Goal: Transaction & Acquisition: Purchase product/service

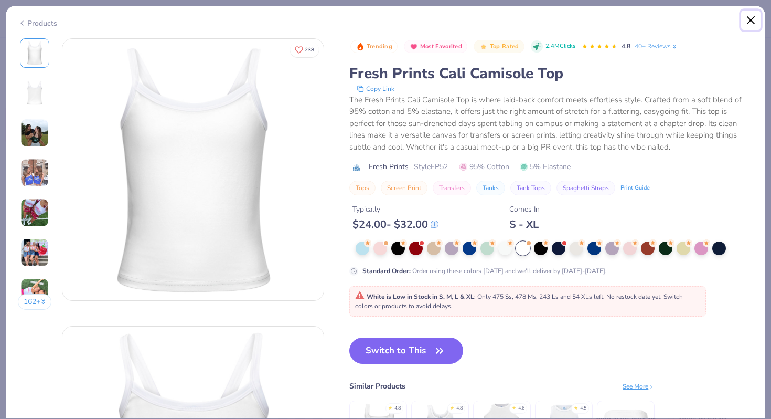
click at [754, 19] on button "Close" at bounding box center [752, 20] width 20 height 20
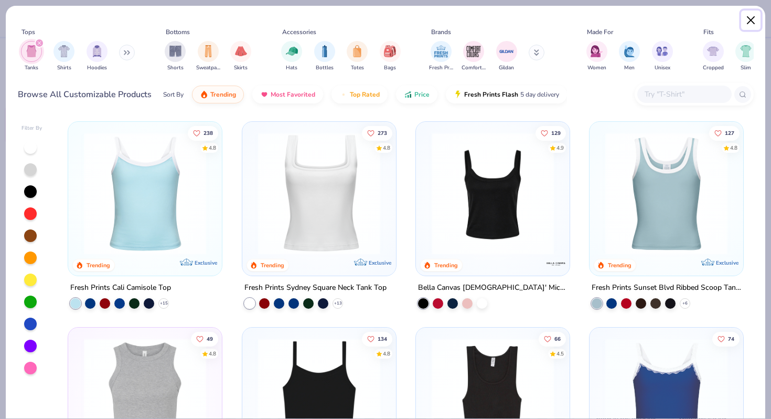
click at [748, 21] on button "Close" at bounding box center [752, 20] width 20 height 20
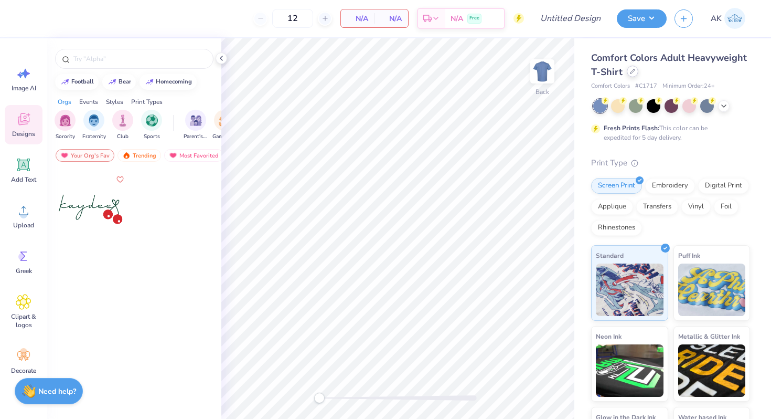
click at [632, 72] on icon at bounding box center [632, 71] width 5 height 5
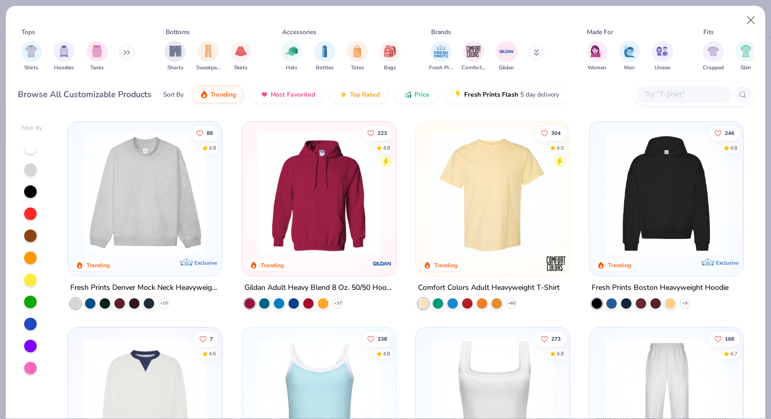
click at [358, 224] on img at bounding box center [319, 193] width 133 height 122
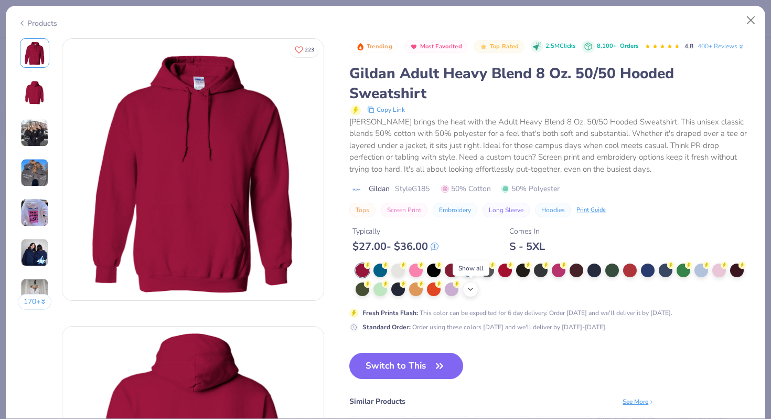
click at [471, 291] on icon at bounding box center [471, 289] width 8 height 8
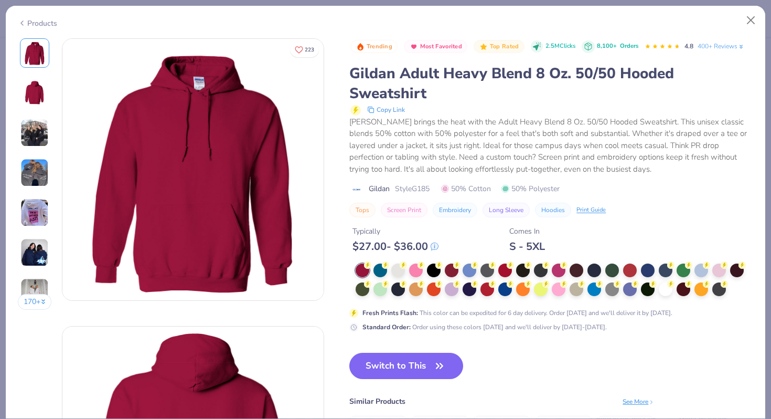
click at [41, 242] on img at bounding box center [34, 252] width 28 height 28
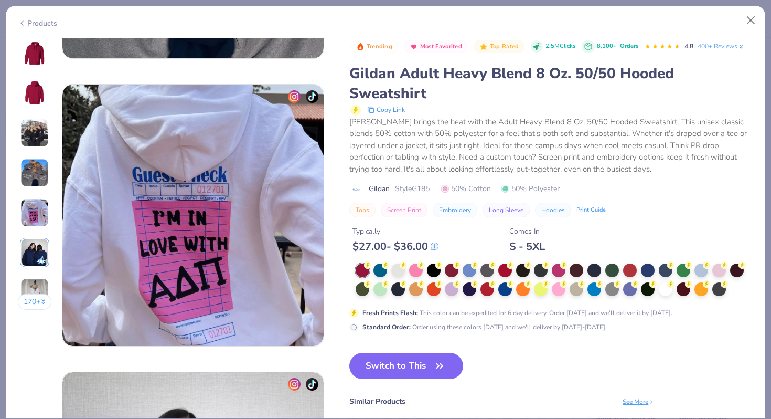
scroll to position [1438, 0]
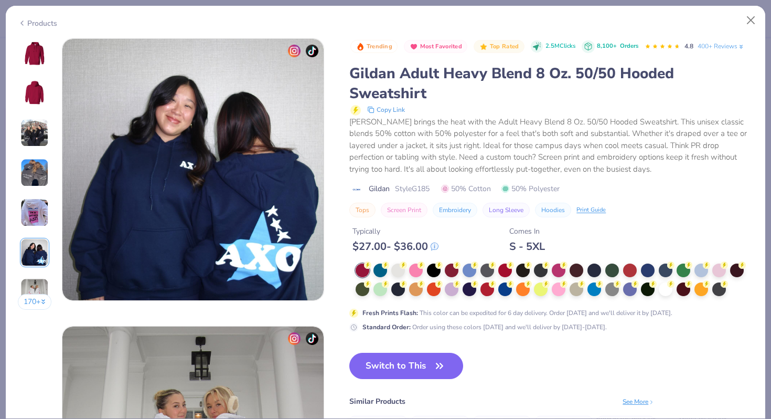
click at [37, 51] on img at bounding box center [34, 52] width 25 height 25
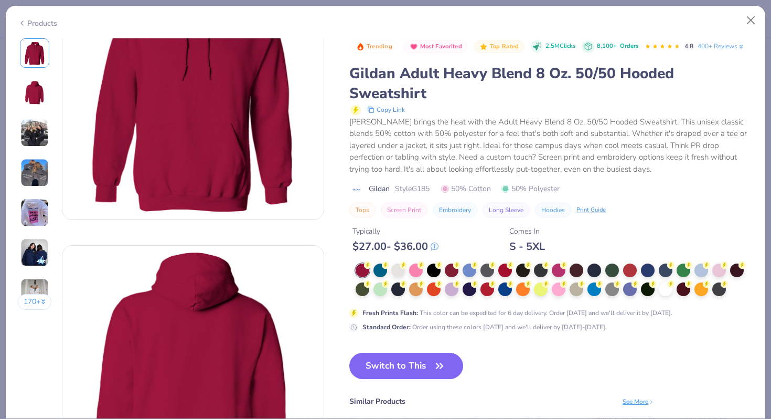
scroll to position [0, 0]
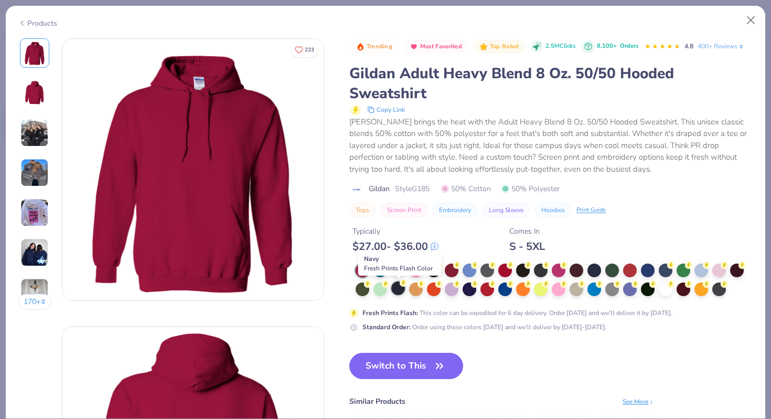
click at [401, 291] on div at bounding box center [399, 288] width 14 height 14
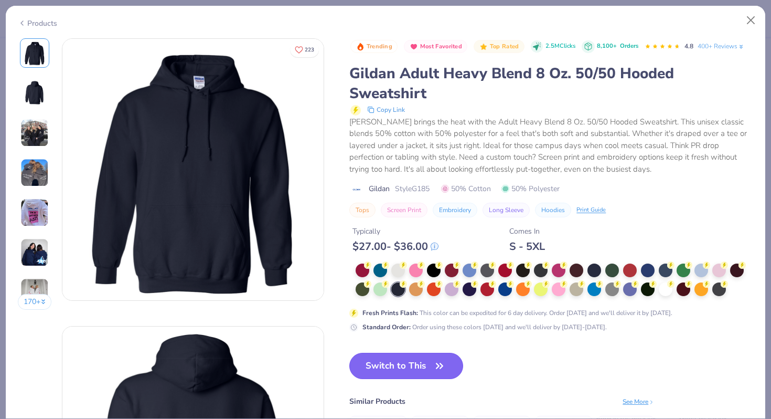
click at [408, 372] on button "Switch to This" at bounding box center [407, 366] width 114 height 26
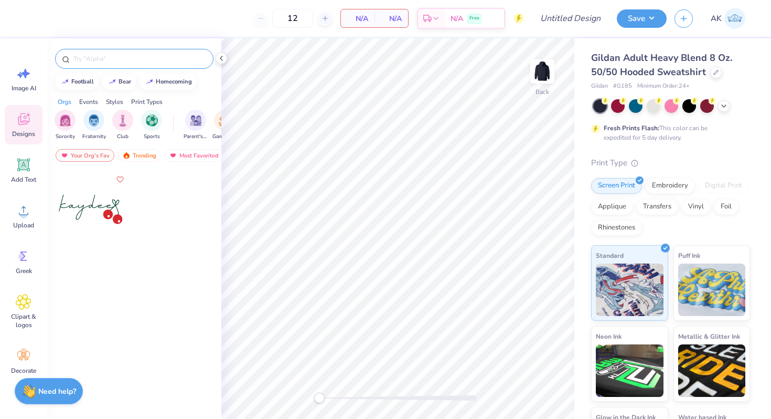
click at [133, 61] on input "text" at bounding box center [139, 59] width 134 height 10
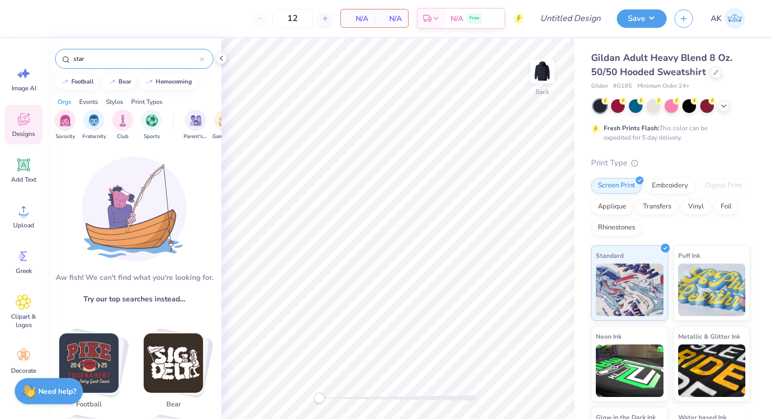
click at [122, 60] on input "star" at bounding box center [136, 59] width 128 height 10
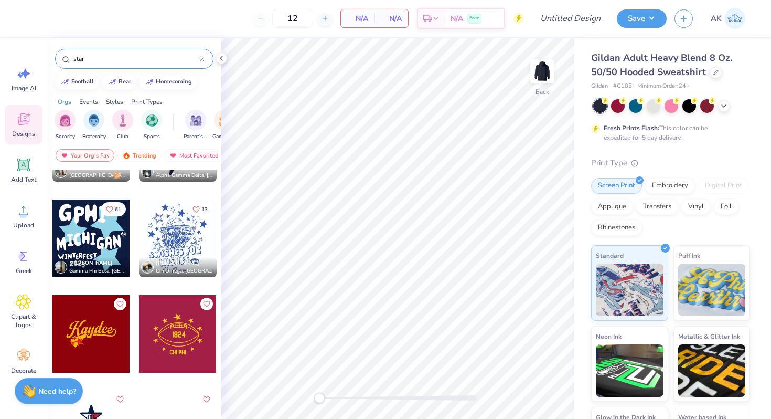
scroll to position [1023, 0]
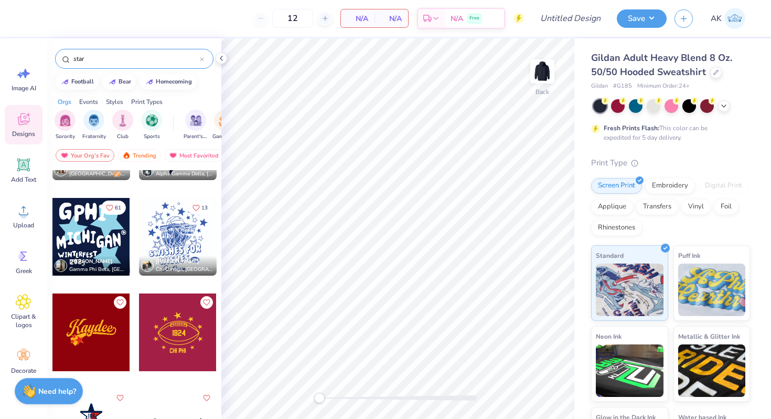
type input "star"
click at [544, 77] on img at bounding box center [543, 71] width 42 height 42
click at [24, 174] on div "Add Text" at bounding box center [24, 170] width 38 height 39
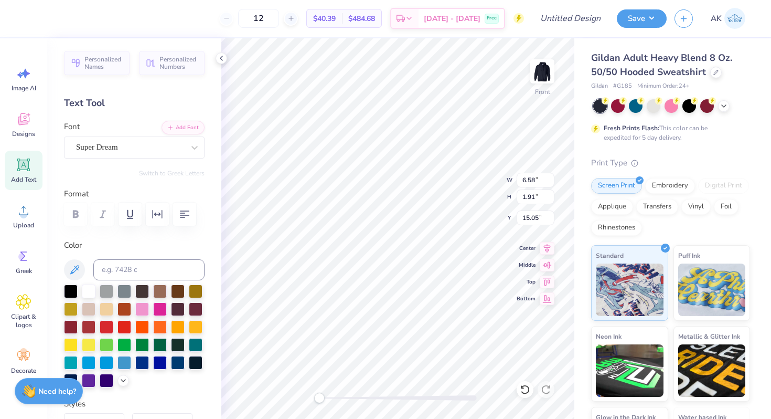
scroll to position [0, 1]
type textarea "Gamma"
click at [193, 154] on div at bounding box center [194, 147] width 19 height 19
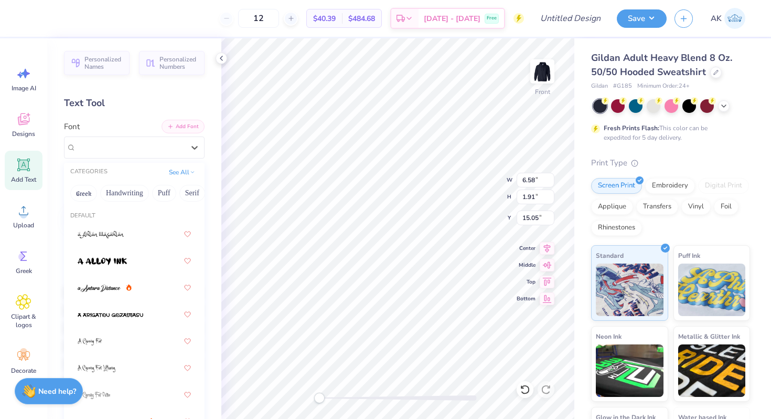
click at [182, 129] on button "Add Font" at bounding box center [183, 127] width 43 height 14
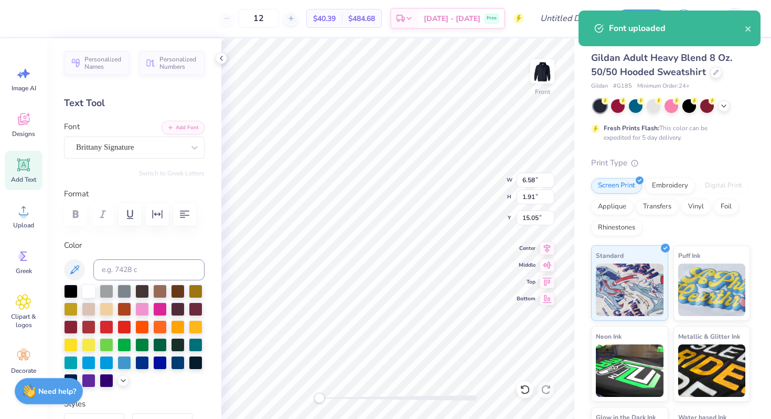
scroll to position [0, 0]
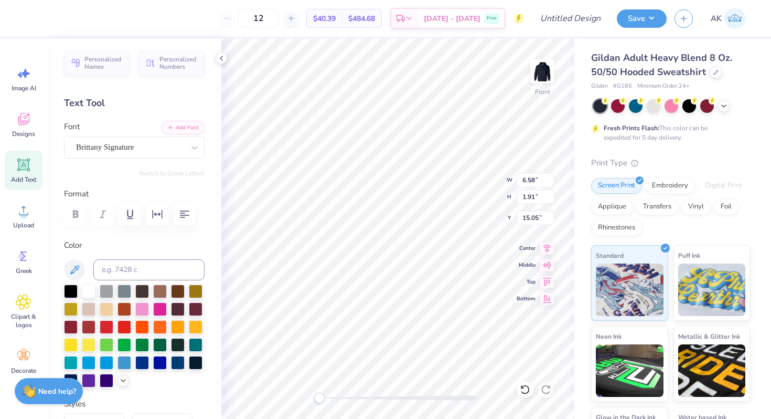
type textarea "1"
type textarea "Gamma Phi"
click at [549, 68] on img at bounding box center [543, 71] width 42 height 42
click at [25, 216] on circle at bounding box center [23, 214] width 7 height 7
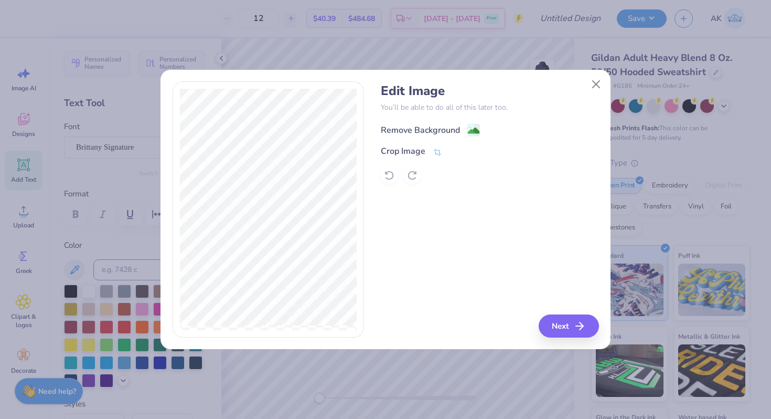
click at [470, 132] on image at bounding box center [474, 131] width 12 height 12
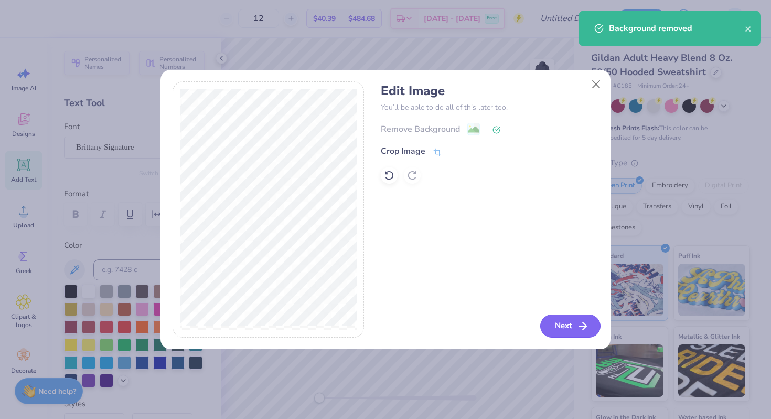
click at [574, 322] on button "Next" at bounding box center [571, 325] width 60 height 23
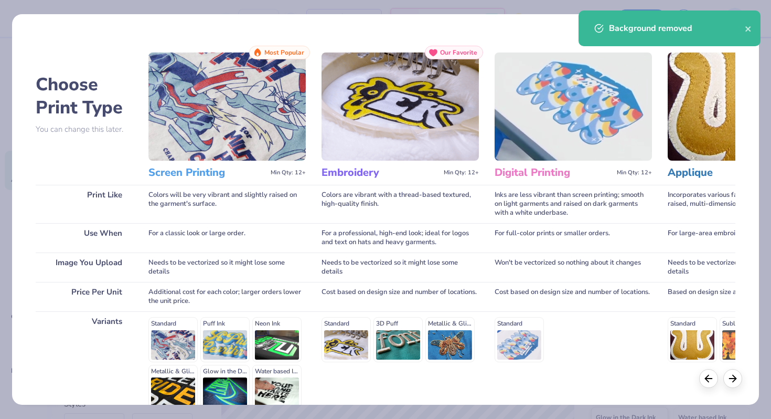
scroll to position [104, 0]
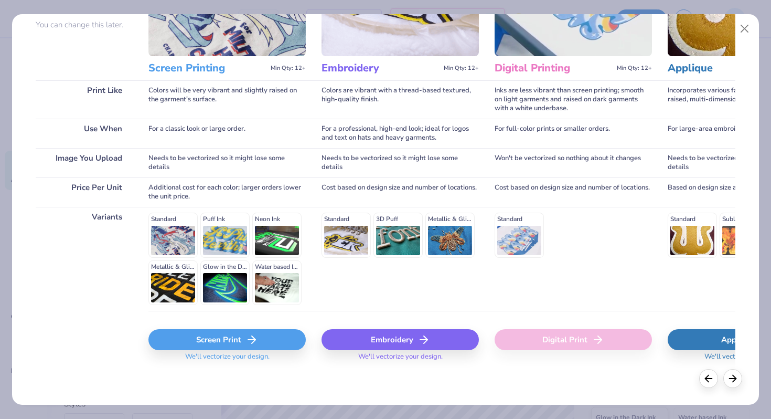
click at [241, 341] on div "Screen Print" at bounding box center [227, 339] width 157 height 21
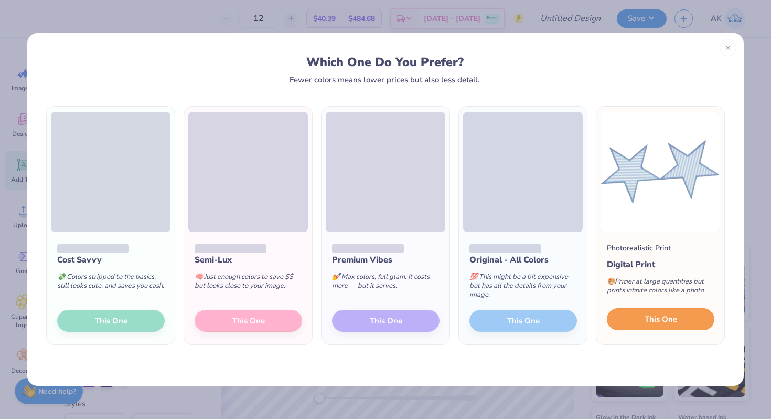
click at [673, 324] on span "This One" at bounding box center [661, 319] width 33 height 12
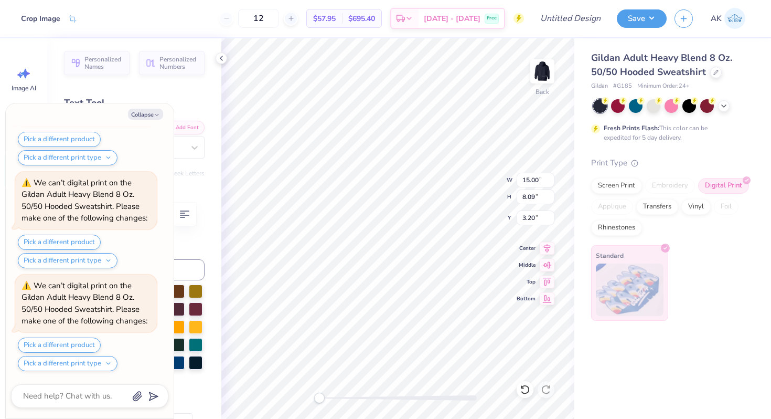
scroll to position [299, 0]
type textarea "x"
type input "13.27"
type input "11.96"
type input "0.82"
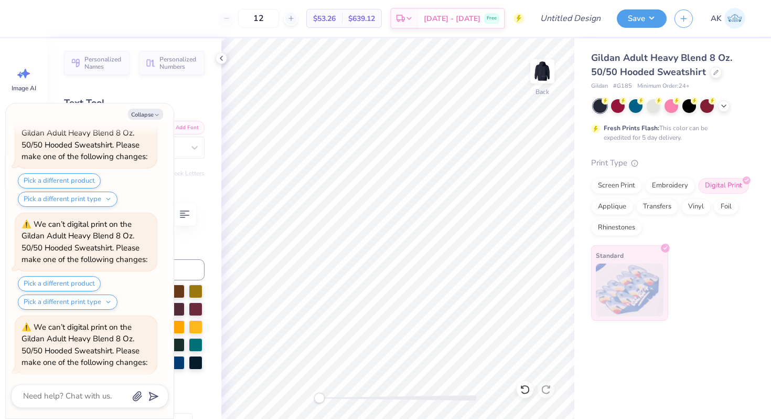
scroll to position [711, 0]
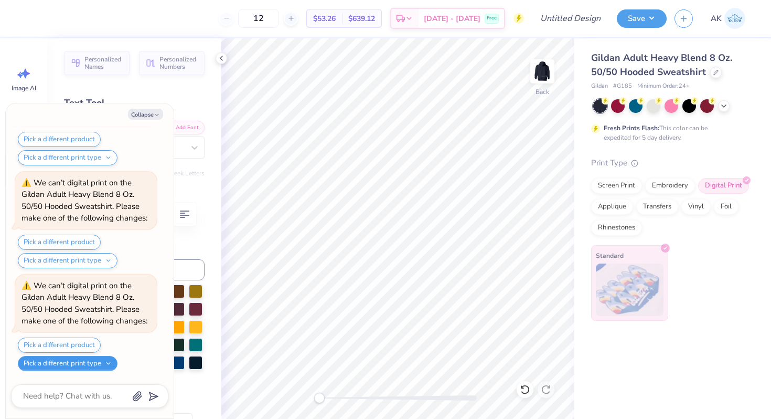
click at [86, 361] on button "Pick a different print type" at bounding box center [68, 363] width 100 height 15
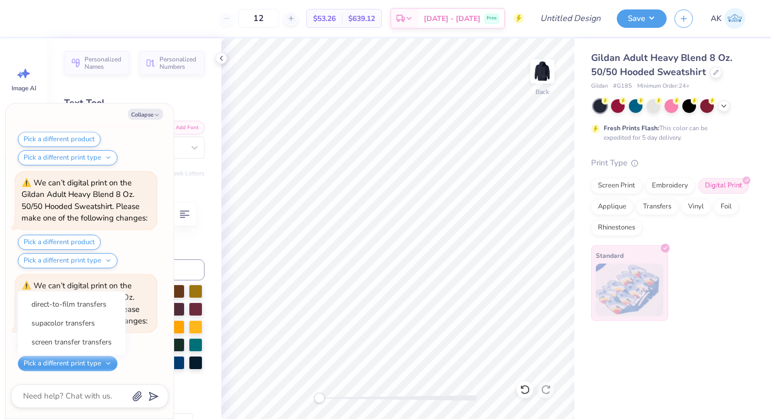
click at [143, 344] on div "Pick a different product Pick a different print type direct-to-film transfers s…" at bounding box center [87, 354] width 139 height 34
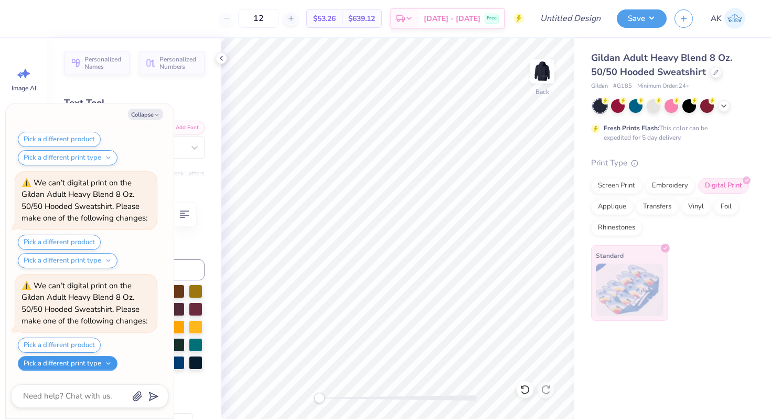
click at [90, 360] on button "Pick a different print type" at bounding box center [68, 363] width 100 height 15
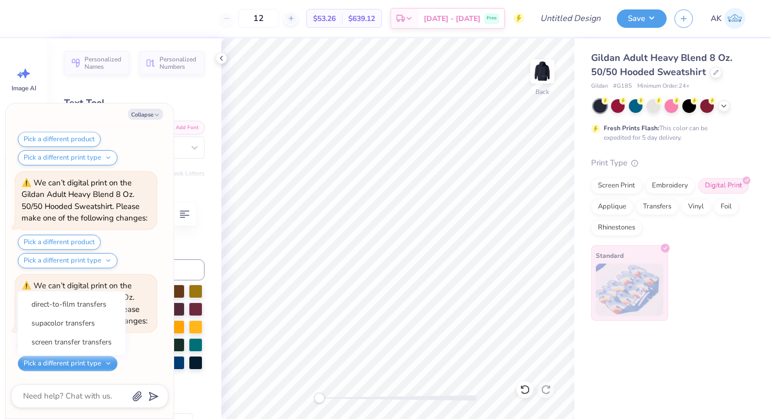
click at [133, 229] on div "We can’t digital print on the Gildan Adult Heavy Blend 8 Oz. 50/50 Hooded Sweat…" at bounding box center [86, 220] width 142 height 97
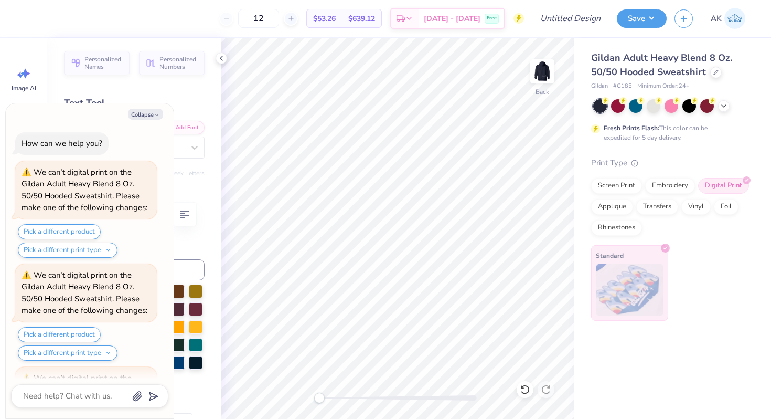
scroll to position [0, 0]
click at [152, 110] on button "Collapse" at bounding box center [145, 114] width 35 height 11
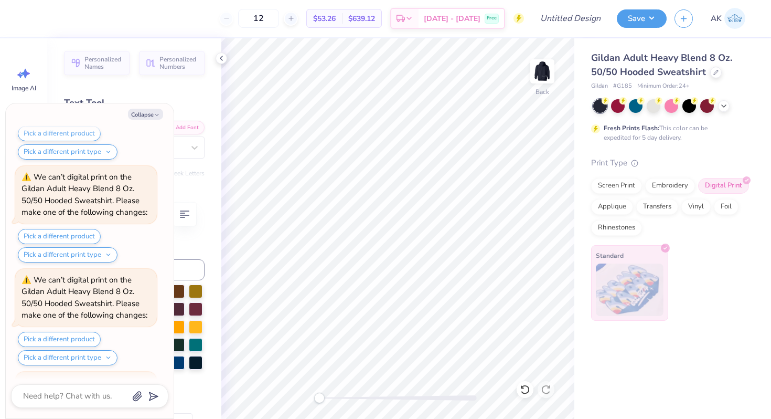
scroll to position [916, 0]
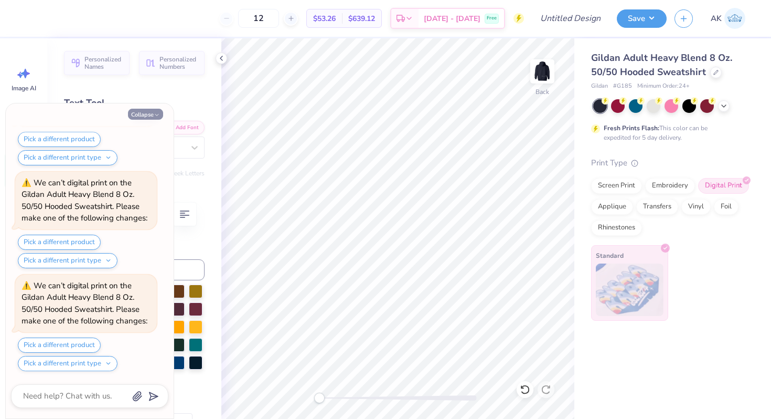
click at [151, 113] on button "Collapse" at bounding box center [145, 114] width 35 height 11
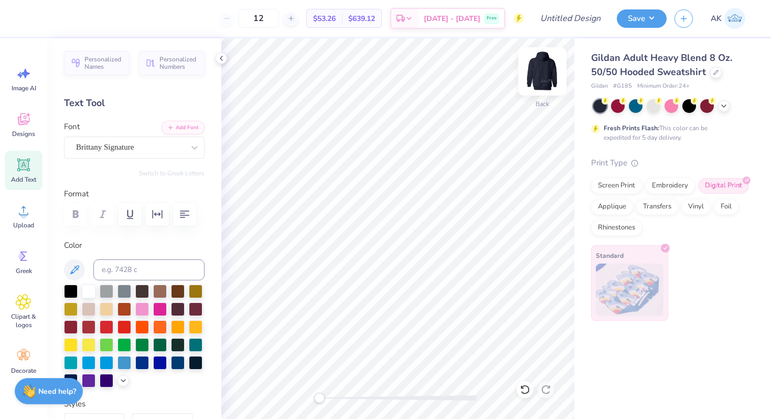
click at [541, 78] on img at bounding box center [543, 71] width 42 height 42
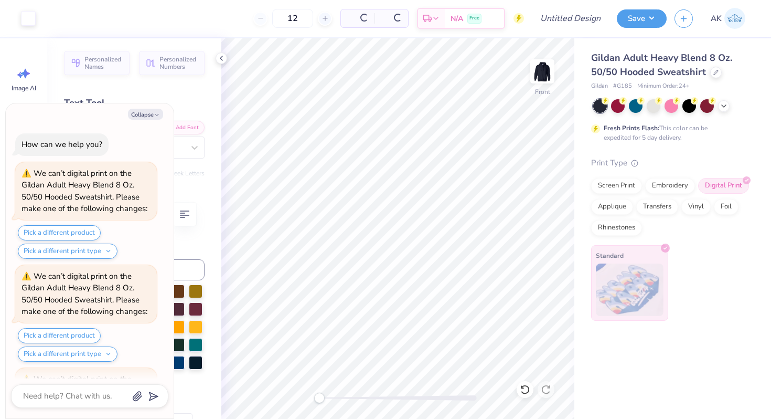
scroll to position [1122, 0]
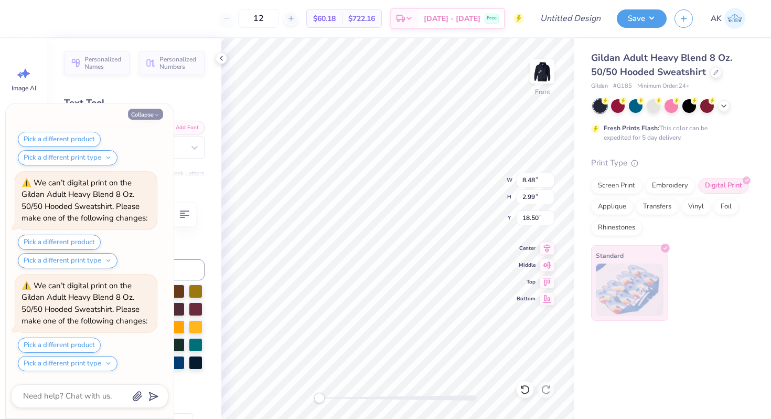
click at [157, 114] on icon "button" at bounding box center [157, 115] width 6 height 6
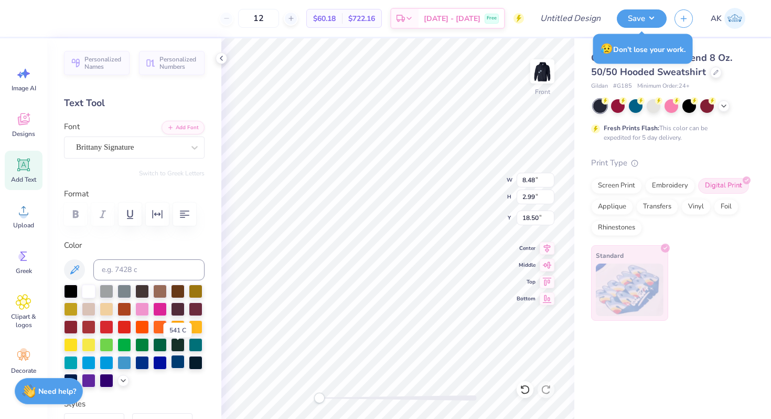
scroll to position [23, 0]
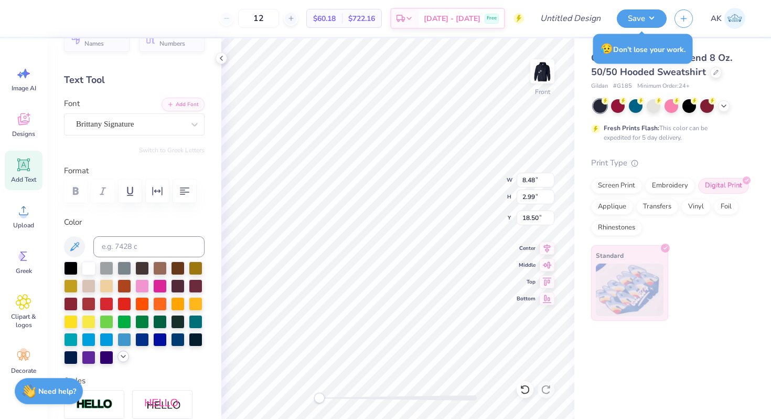
click at [121, 361] on div at bounding box center [124, 357] width 12 height 12
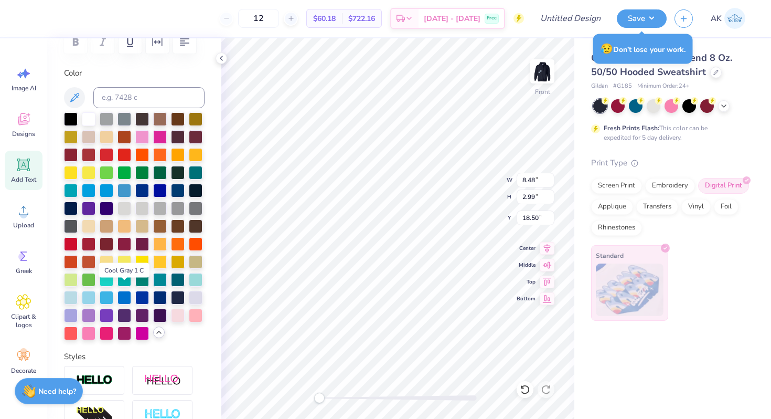
scroll to position [185, 0]
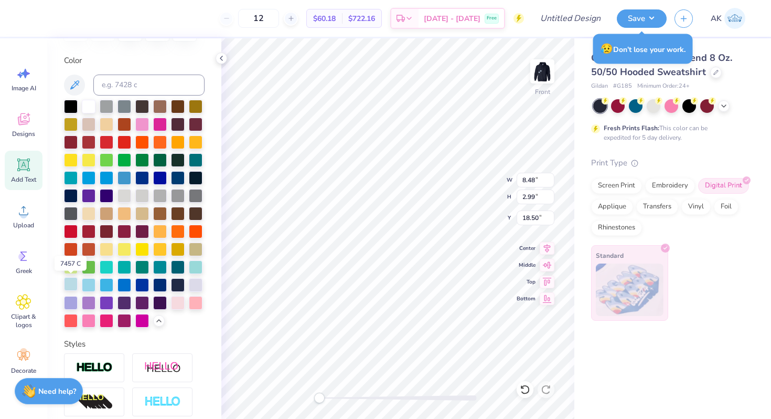
click at [68, 286] on div at bounding box center [71, 284] width 14 height 14
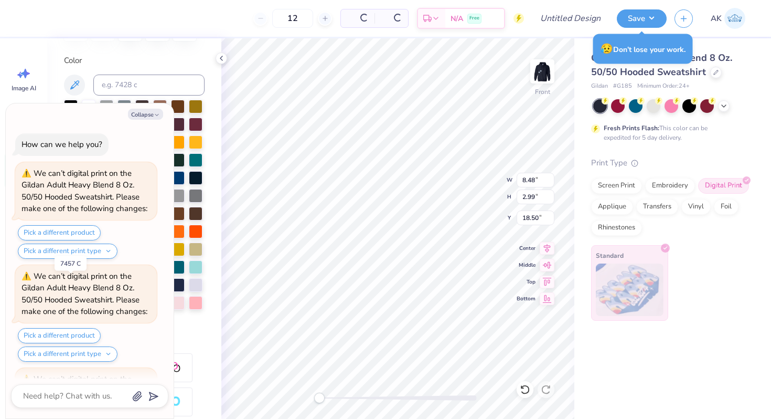
scroll to position [1225, 0]
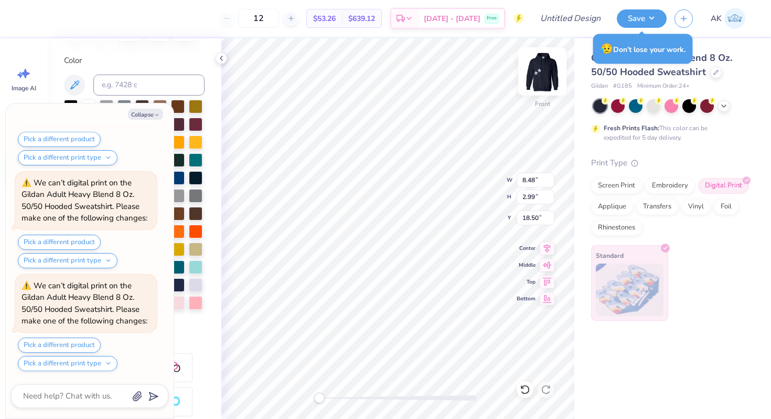
click at [554, 70] on img at bounding box center [543, 71] width 42 height 42
type textarea "x"
type input "8.35"
type input "2.95"
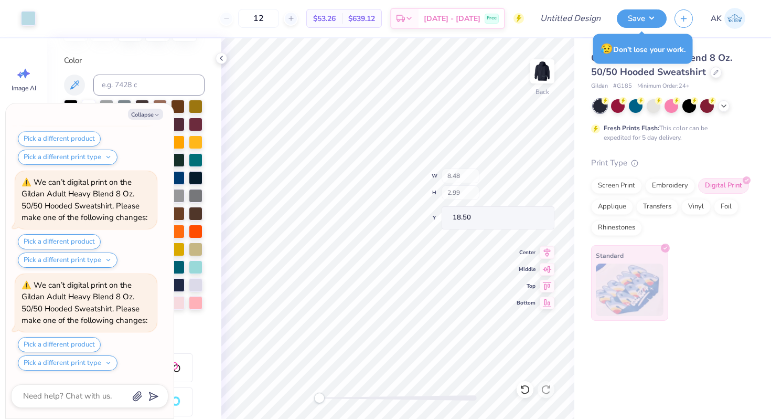
type input "11.02"
click at [551, 71] on img at bounding box center [543, 71] width 42 height 42
type textarea "x"
type input "8.48"
type input "2.99"
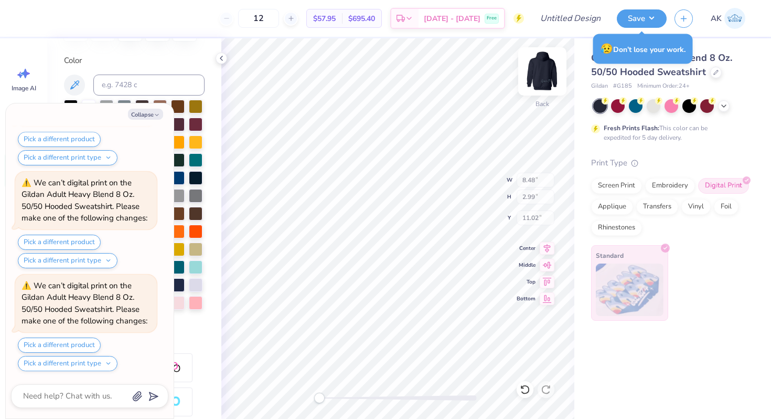
type input "18.50"
click at [147, 112] on button "Collapse" at bounding box center [145, 114] width 35 height 11
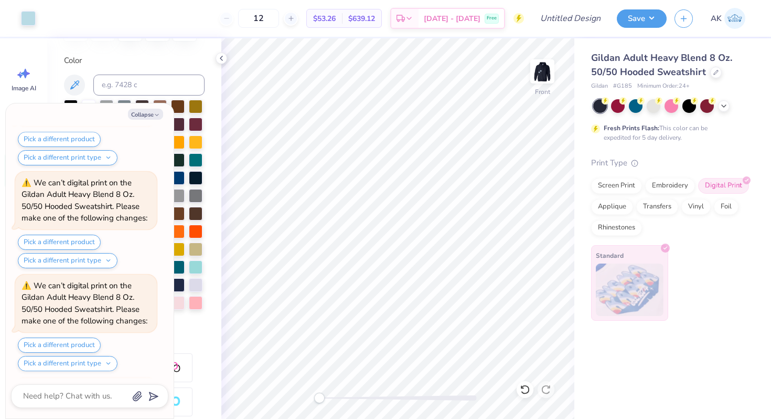
scroll to position [2048, 0]
click at [543, 74] on img at bounding box center [543, 71] width 42 height 42
click at [543, 74] on img at bounding box center [542, 71] width 21 height 21
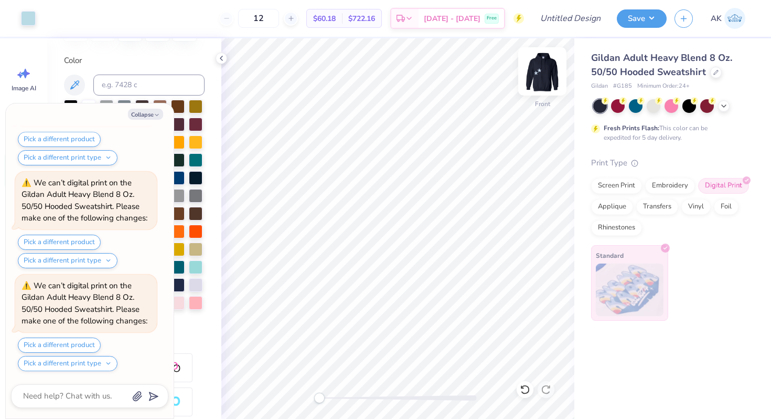
click at [543, 74] on img at bounding box center [543, 71] width 42 height 42
click at [725, 105] on icon at bounding box center [724, 105] width 8 height 8
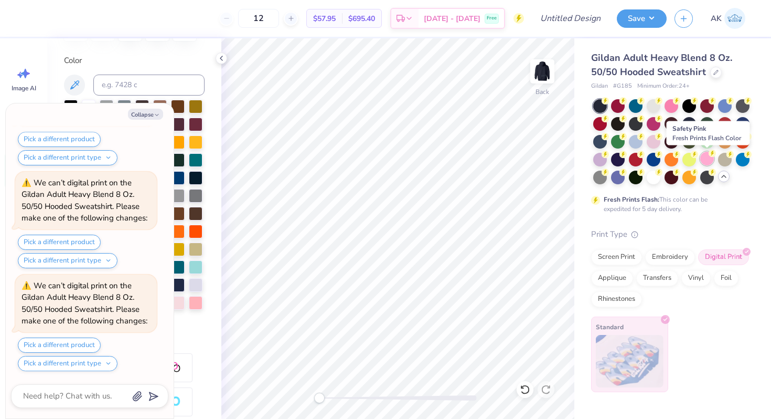
click at [706, 159] on div at bounding box center [708, 159] width 14 height 14
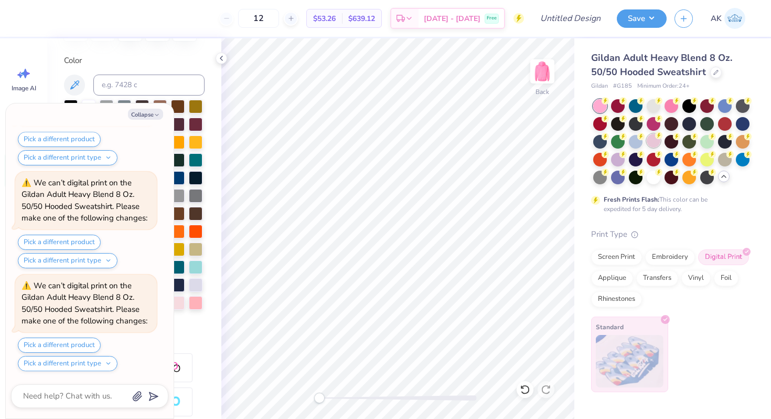
click at [651, 138] on div at bounding box center [654, 141] width 14 height 14
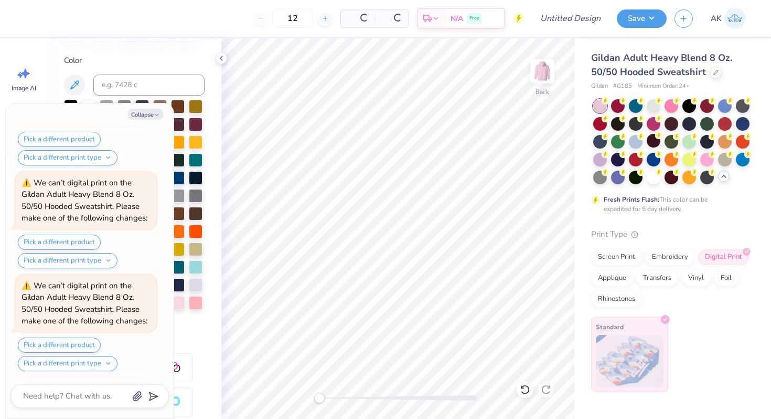
scroll to position [3488, 0]
click at [532, 69] on img at bounding box center [543, 71] width 42 height 42
click at [535, 69] on img at bounding box center [543, 71] width 42 height 42
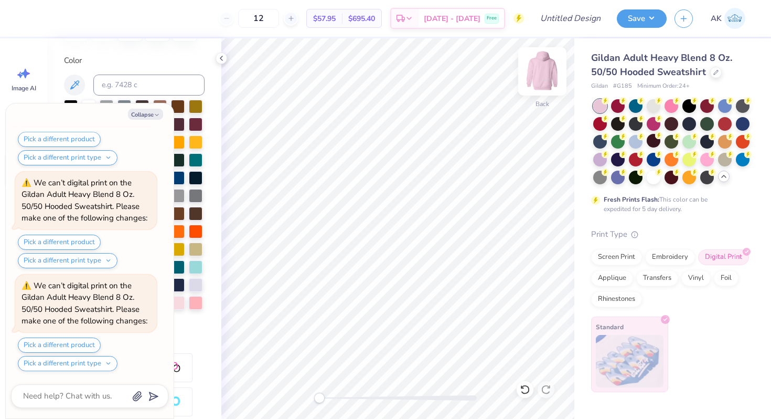
click at [535, 69] on img at bounding box center [543, 71] width 42 height 42
click at [533, 69] on img at bounding box center [543, 71] width 42 height 42
click at [705, 136] on div at bounding box center [708, 141] width 14 height 14
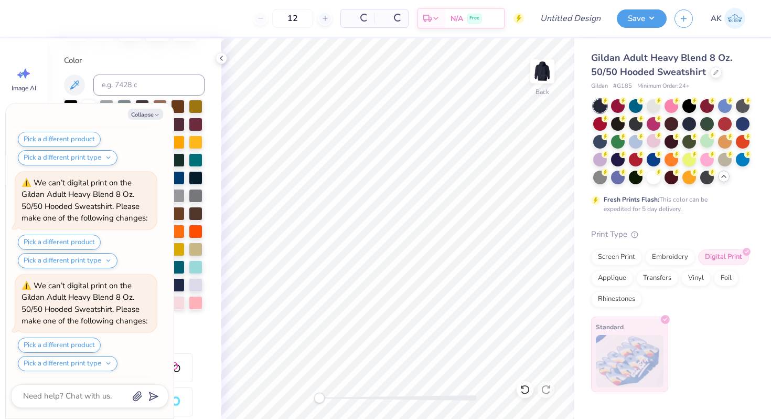
scroll to position [4825, 0]
click at [547, 74] on img at bounding box center [543, 71] width 42 height 42
click at [157, 115] on icon "button" at bounding box center [157, 115] width 6 height 6
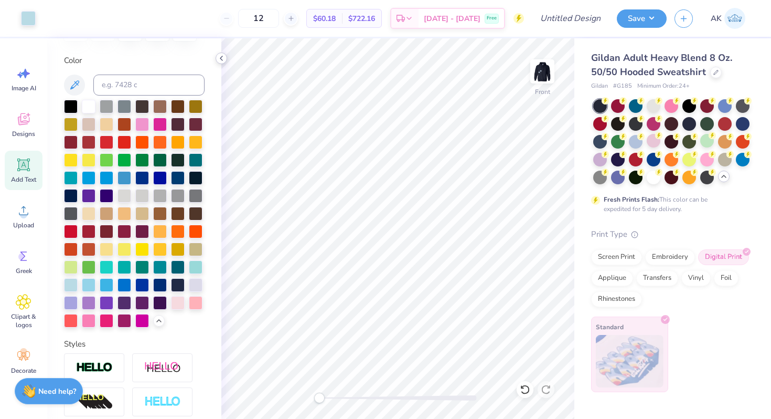
click at [223, 58] on icon at bounding box center [221, 58] width 8 height 8
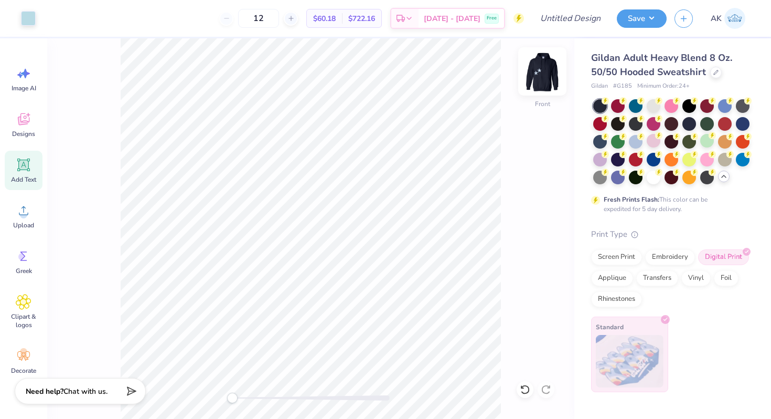
click at [551, 78] on img at bounding box center [543, 71] width 42 height 42
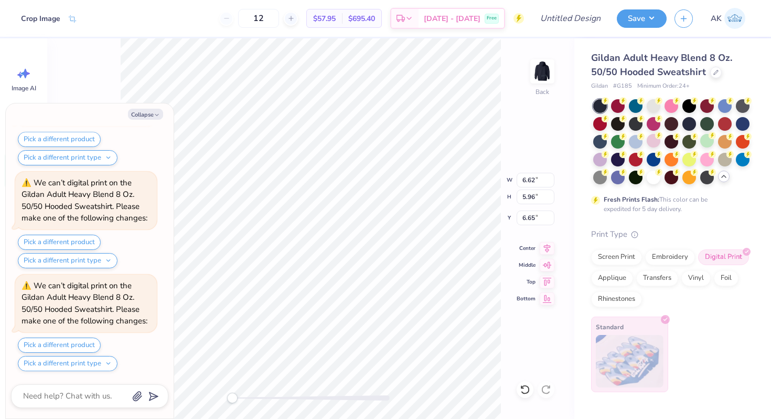
scroll to position [5442, 0]
type textarea "x"
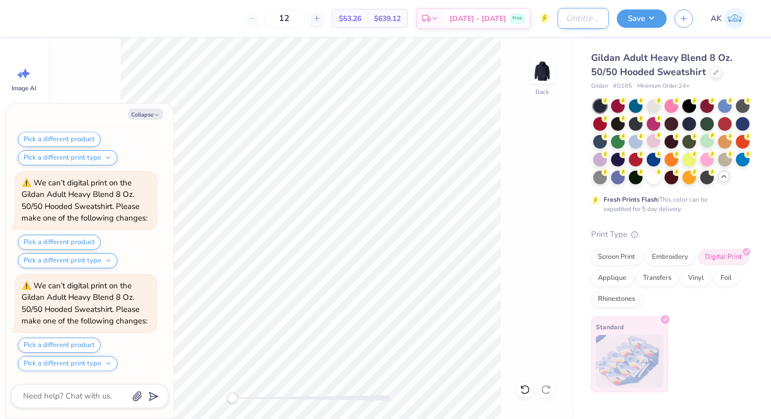
click at [558, 16] on input "Design Title" at bounding box center [583, 18] width 51 height 21
type input "G"
type textarea "x"
type input "Gp"
type textarea "x"
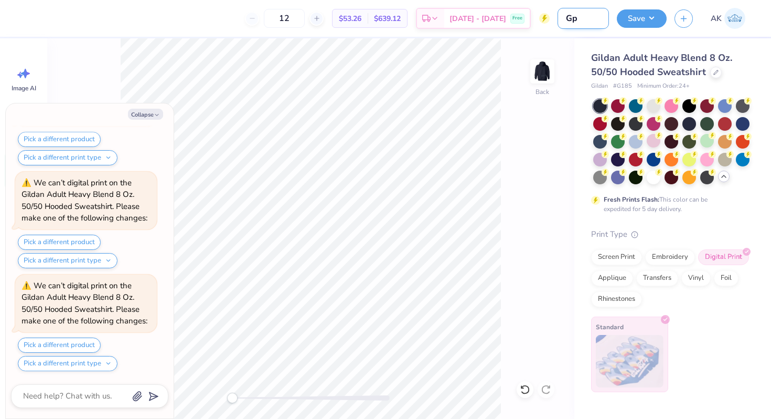
type input "Gph"
type textarea "x"
type input "Gphi"
type textarea "x"
type input "Gphi"
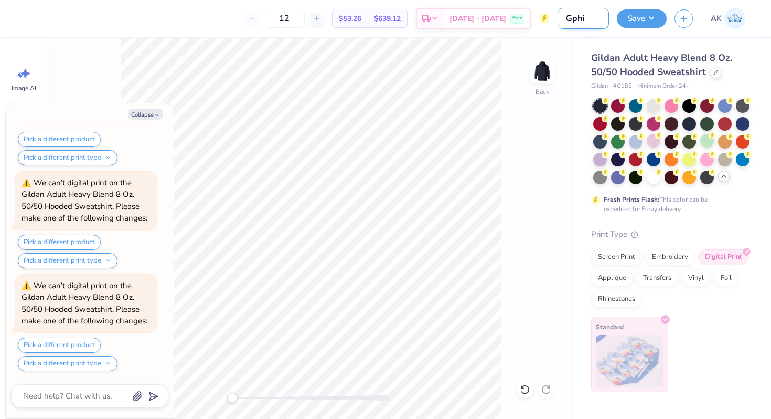
type textarea "x"
type input "Gphi G"
type textarea "x"
type input "Gphi Ge"
type textarea "x"
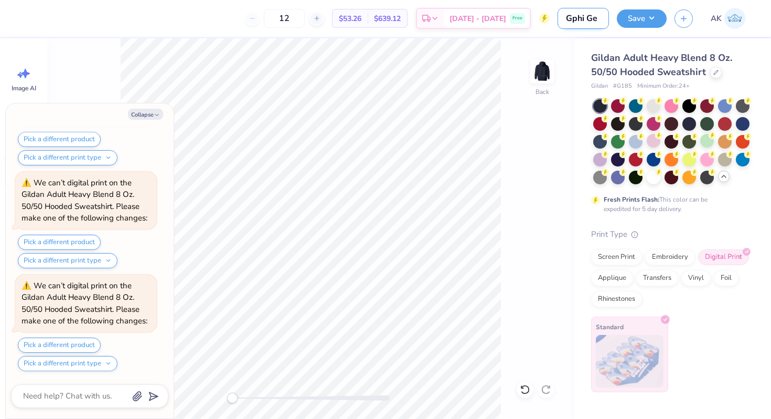
type input "Gphi Gen"
type textarea "x"
type input "Gphi Gen"
type textarea "x"
type input "Gphi Gen M"
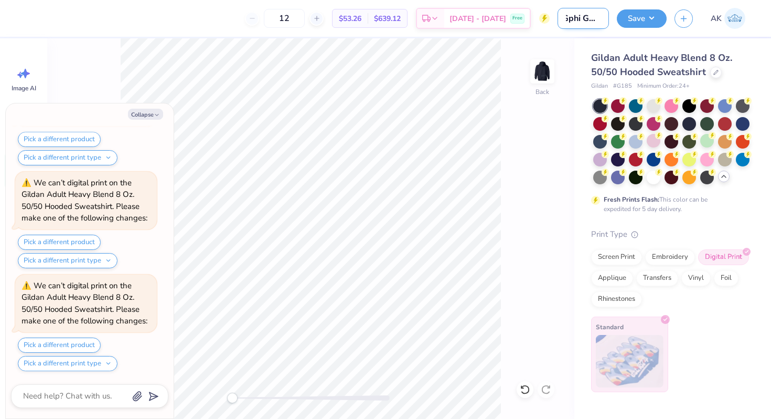
type textarea "x"
type input "Gphi Gen Me"
type textarea "x"
type input "Gphi Gen Mer"
type textarea "x"
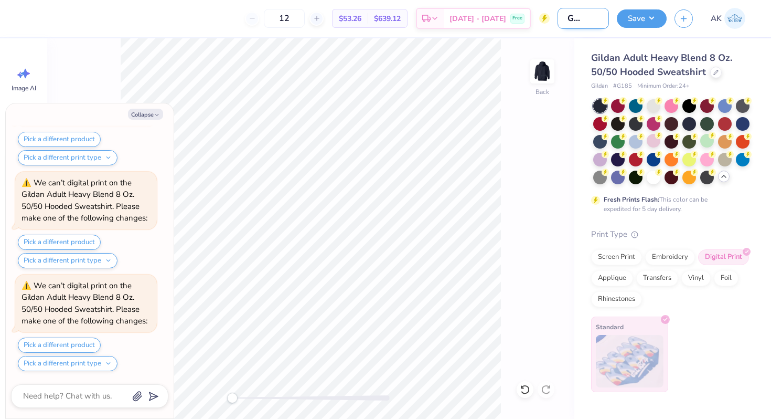
type input "Gphi Gen Merc"
type textarea "x"
type input "Gphi Gen Merch"
type textarea "x"
type input "Gphi Gen Merch"
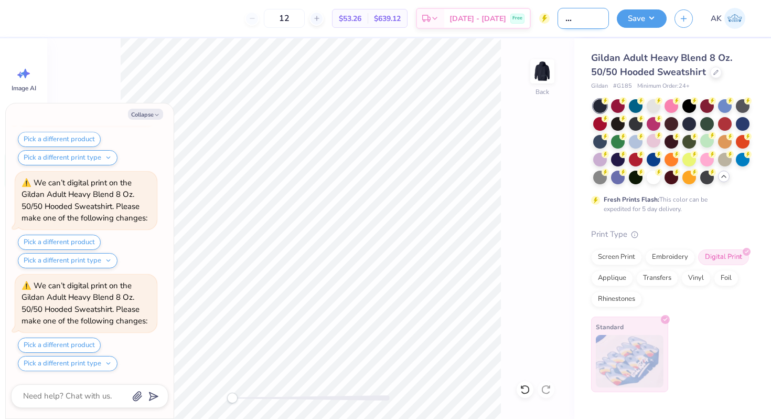
type textarea "x"
type input "Gphi Gen Merch H"
type textarea "x"
type input "Gphi Gen Merch Ho"
type textarea "x"
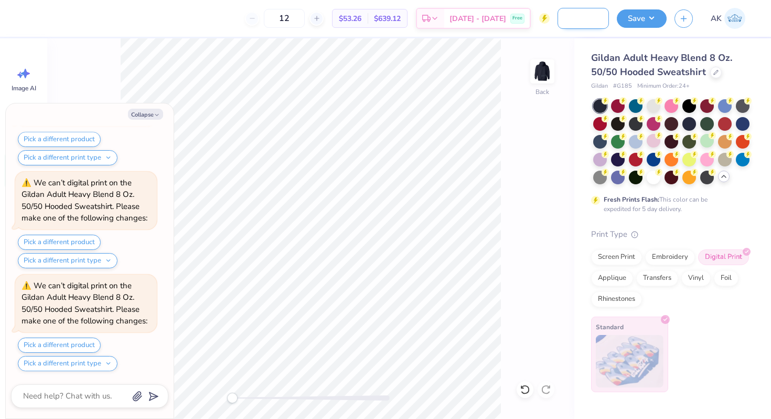
type input "Gphi Gen Merch Hoo"
type textarea "x"
type input "Gphi Gen Merch Hood"
type textarea "x"
type input "Gphi Gen Merch Hoodi"
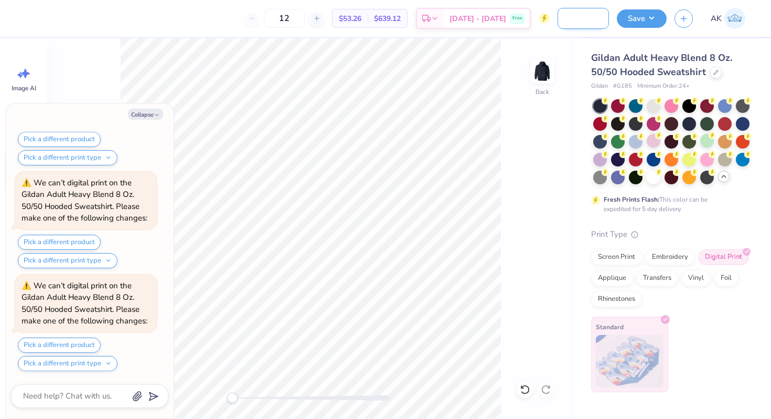
type textarea "x"
type input "Gphi Gen Merch Hoodie"
type textarea "x"
type input "Gphi Gen Merch Hoodie"
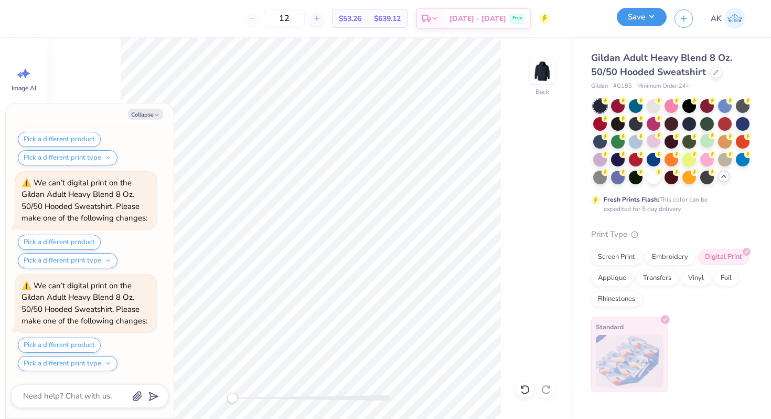
scroll to position [0, 0]
click at [642, 20] on button "Save" at bounding box center [642, 17] width 50 height 18
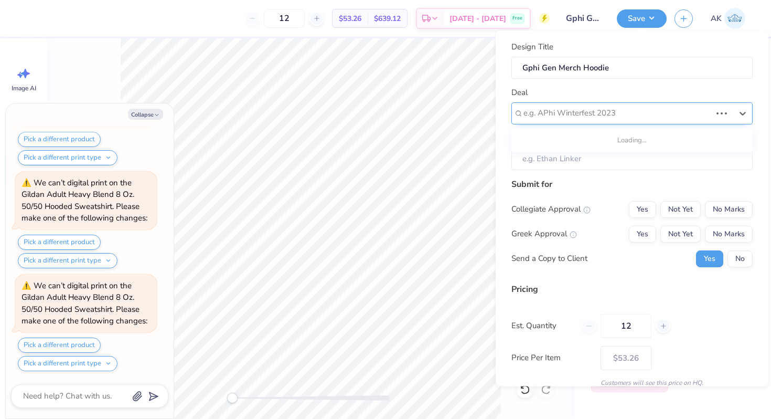
click at [579, 113] on div at bounding box center [618, 113] width 188 height 14
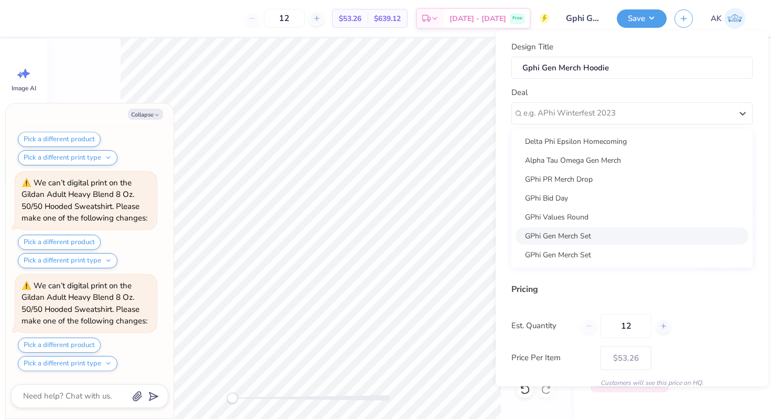
click at [574, 234] on div "GPhi Gen Merch Set" at bounding box center [632, 235] width 233 height 17
type textarea "x"
type input "Alicia Kim"
type input "– –"
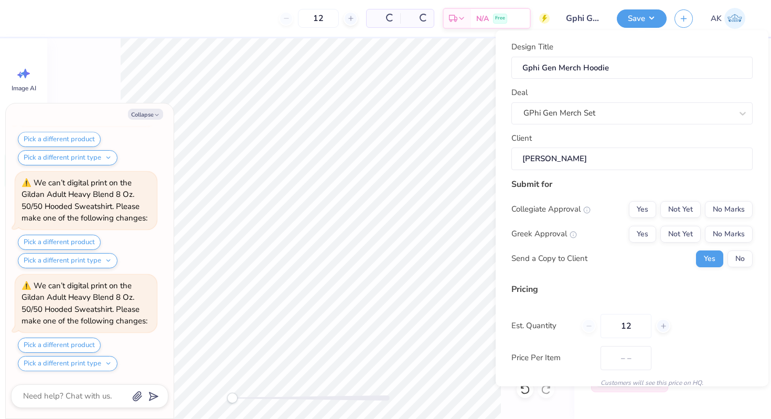
type textarea "x"
type input "$76.58"
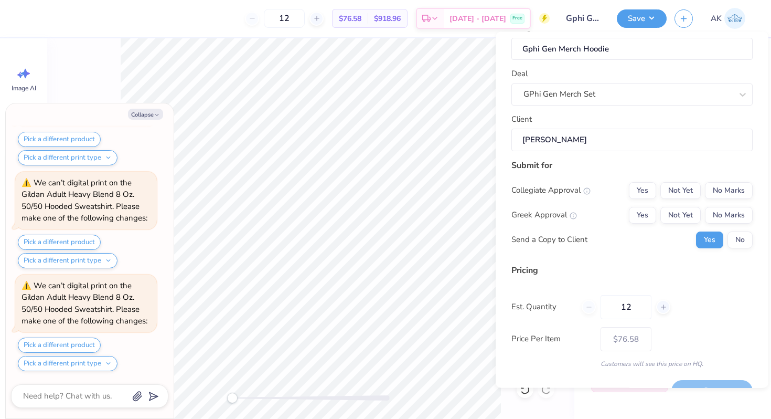
scroll to position [28, 0]
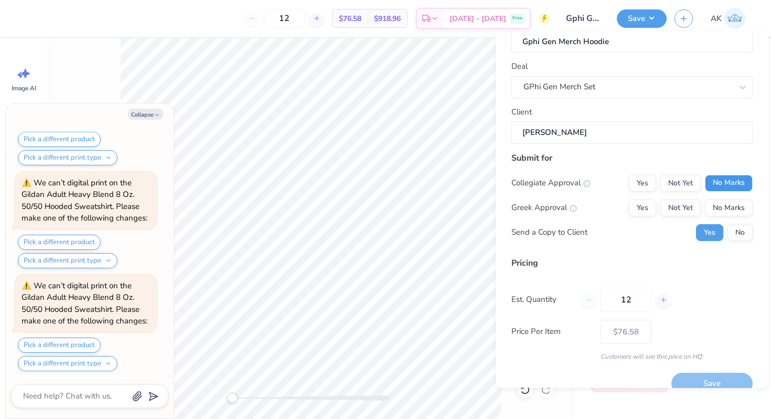
click at [724, 184] on button "No Marks" at bounding box center [729, 182] width 48 height 17
click at [639, 207] on button "Yes" at bounding box center [642, 207] width 27 height 17
type textarea "x"
type input "– –"
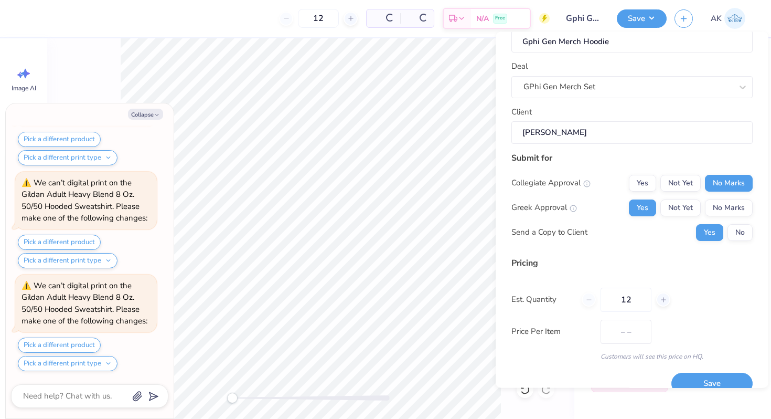
type textarea "x"
type input "$63.16"
click at [736, 231] on button "No" at bounding box center [740, 232] width 25 height 17
type textarea "x"
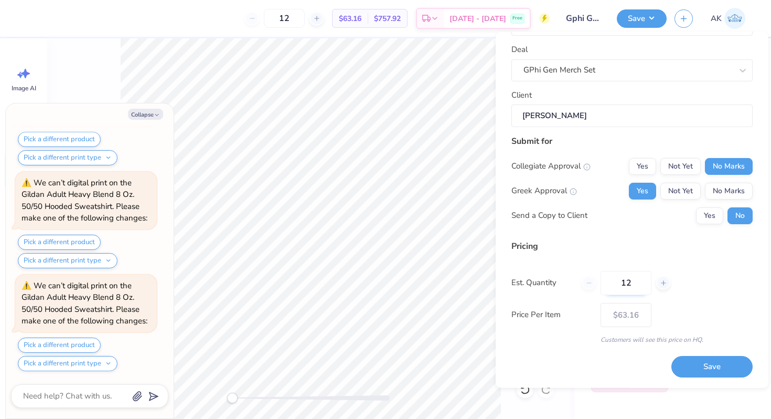
click at [639, 283] on input "12" at bounding box center [626, 283] width 51 height 24
type input "1"
type textarea "x"
type input "0"
type textarea "x"
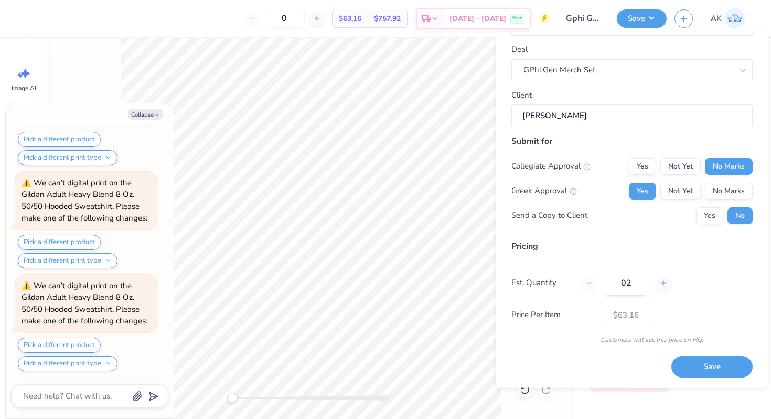
type input "020"
type textarea "x"
type input "20"
type textarea "x"
type input "– –"
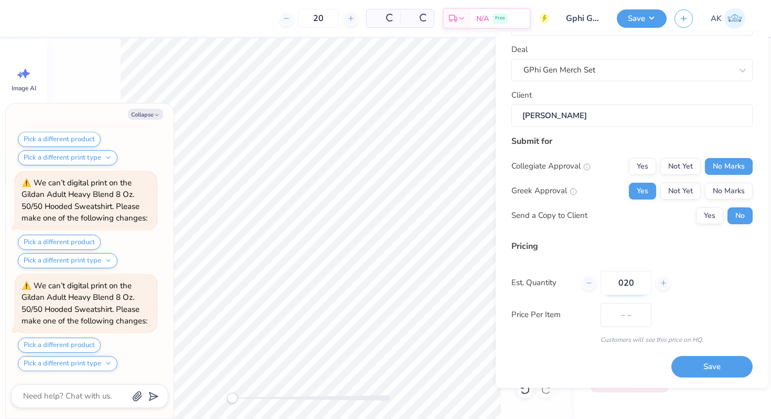
type input "02"
type textarea "x"
type input "$56.26"
type input "0"
type input "2"
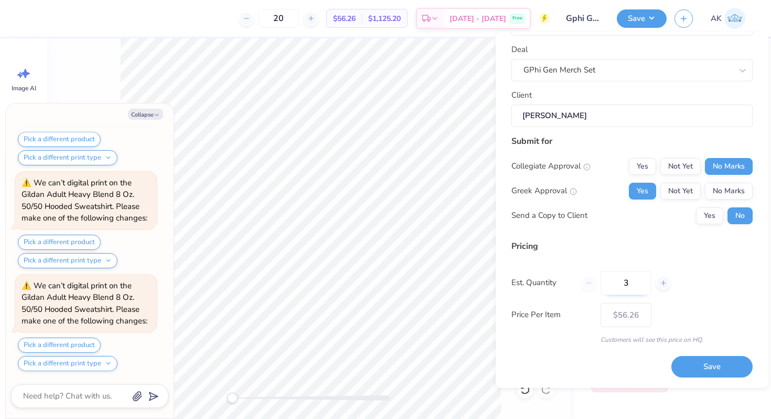
type input "30"
type textarea "x"
type input "30"
type textarea "x"
type input "– –"
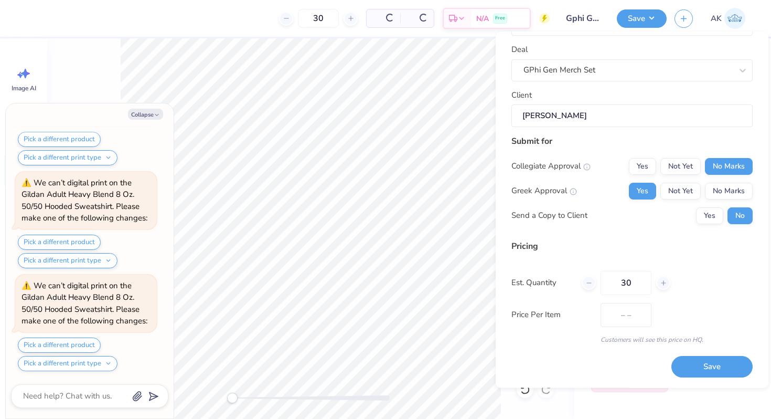
type textarea "x"
type input "$53.71"
type input "30"
click at [699, 298] on div "Pricing Est. Quantity 30 Price Per Item $53.71 Customers will see this price on…" at bounding box center [632, 292] width 241 height 104
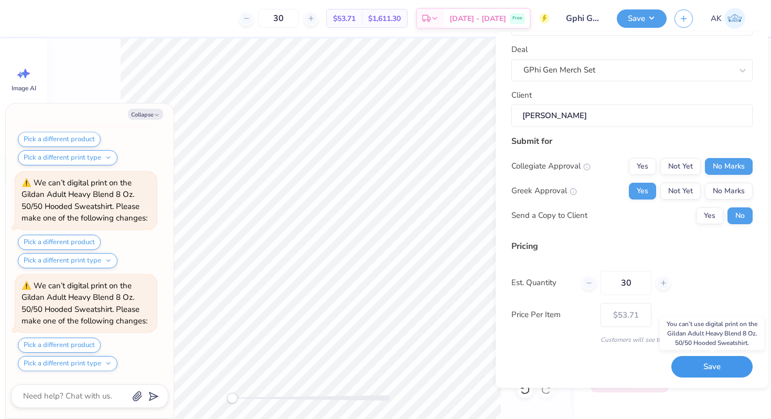
click at [703, 362] on button "Save" at bounding box center [712, 367] width 81 height 22
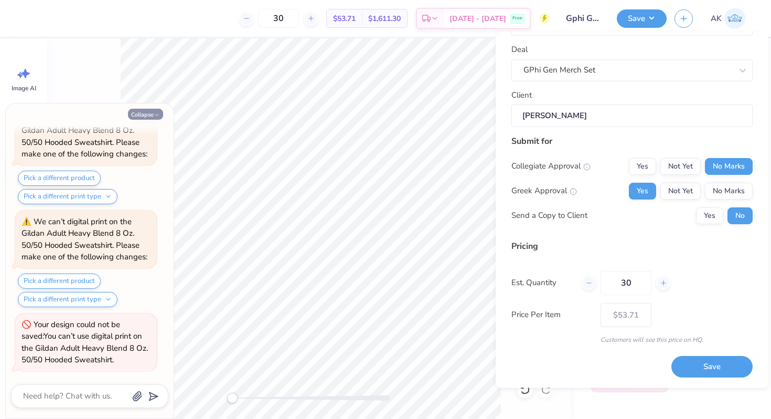
click at [154, 111] on button "Collapse" at bounding box center [145, 114] width 35 height 11
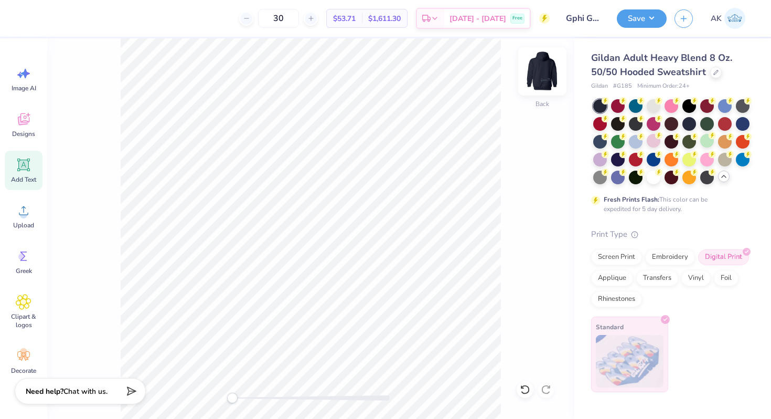
click at [544, 67] on img at bounding box center [543, 71] width 42 height 42
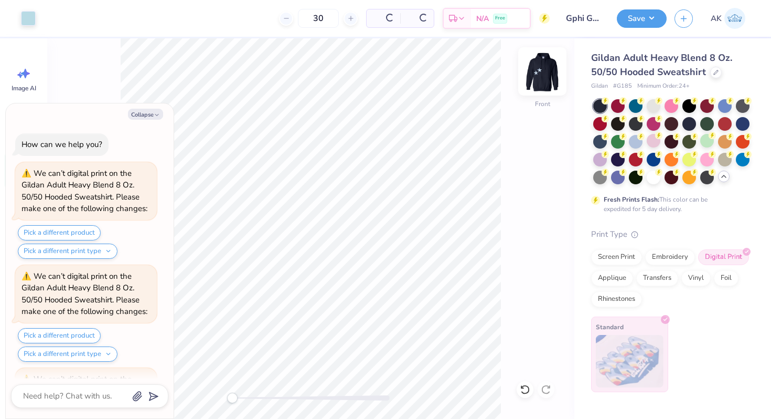
scroll to position [5815, 0]
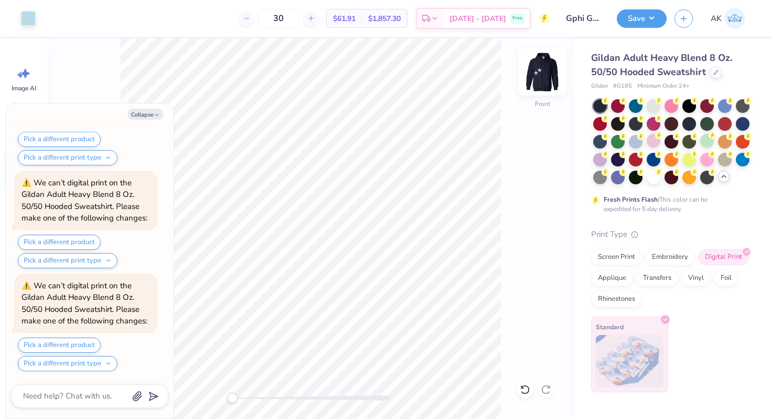
click at [544, 68] on img at bounding box center [543, 71] width 42 height 42
type textarea "x"
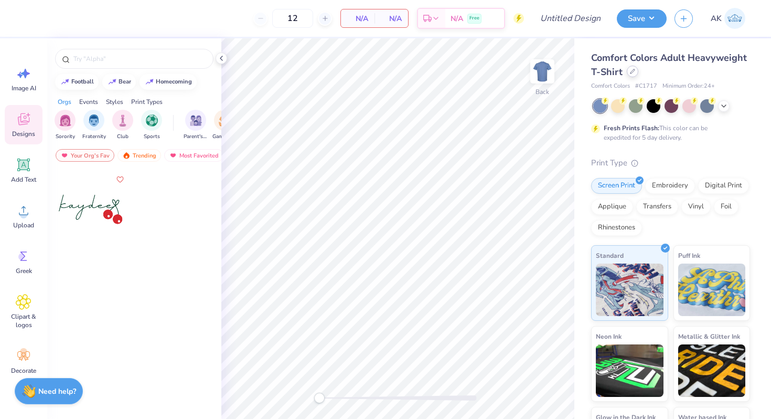
click at [634, 75] on div at bounding box center [633, 72] width 12 height 12
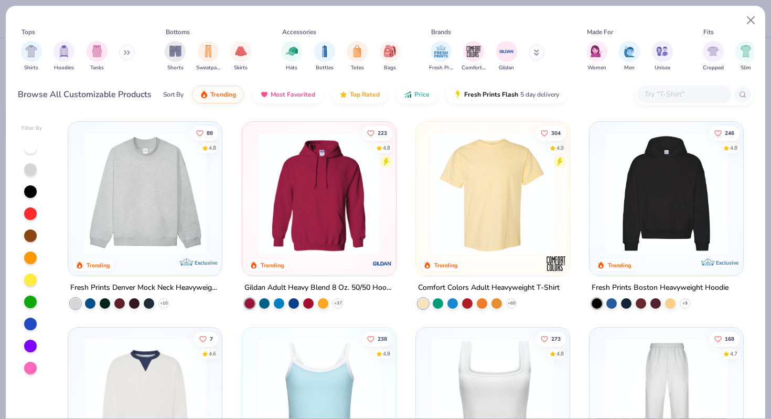
click at [356, 151] on img at bounding box center [319, 193] width 133 height 122
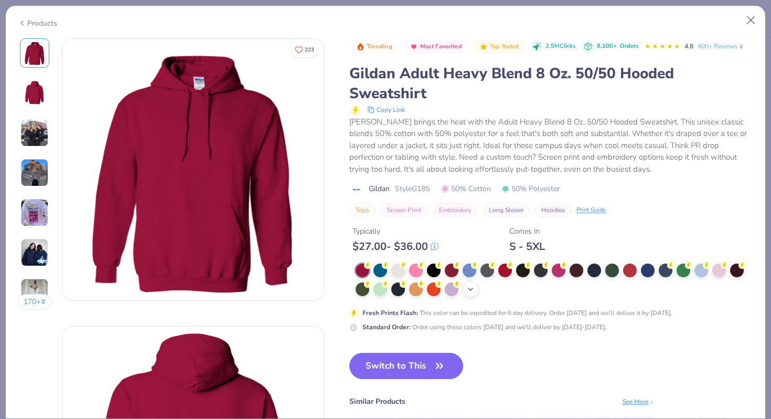
click at [471, 283] on div "+ 15" at bounding box center [471, 289] width 16 height 16
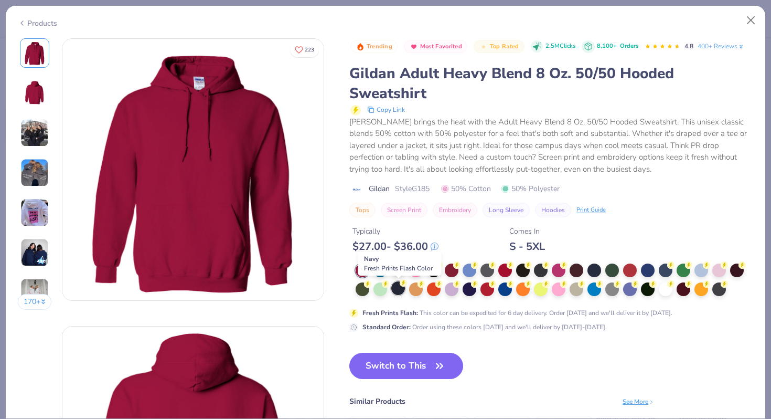
click at [401, 283] on circle at bounding box center [403, 282] width 7 height 7
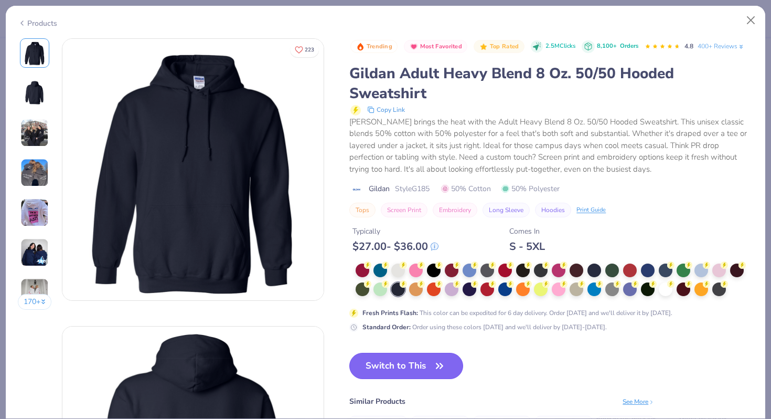
click at [415, 364] on button "Switch to This" at bounding box center [407, 366] width 114 height 26
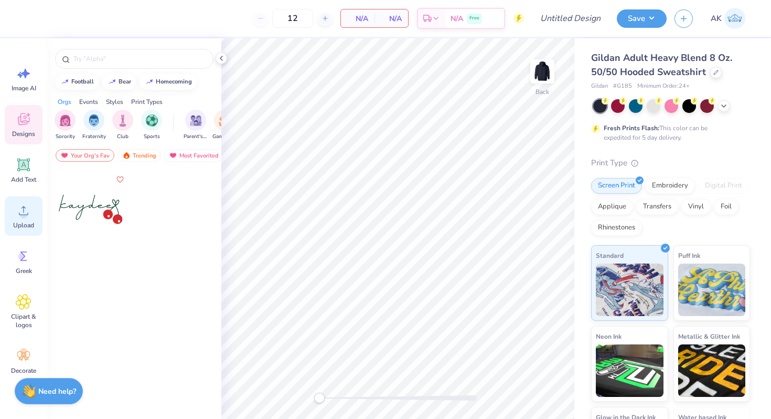
click at [18, 207] on icon at bounding box center [24, 211] width 16 height 16
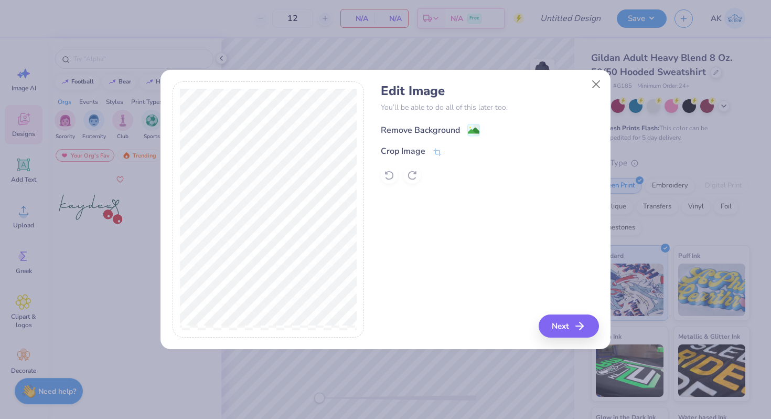
click at [473, 130] on image at bounding box center [474, 131] width 12 height 12
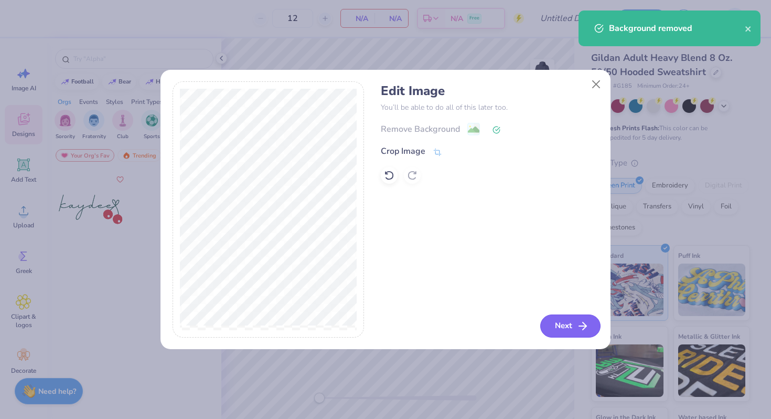
click at [569, 323] on button "Next" at bounding box center [571, 325] width 60 height 23
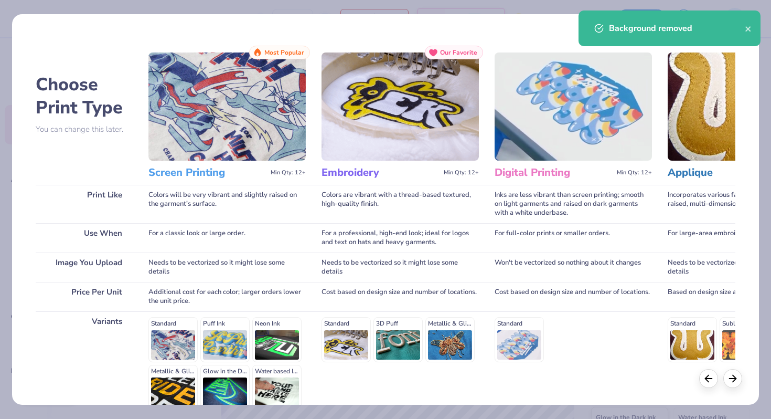
scroll to position [104, 0]
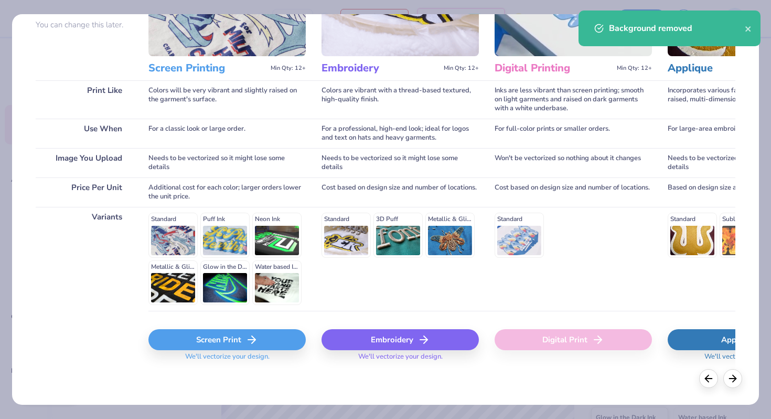
click at [229, 339] on div "Screen Print" at bounding box center [227, 339] width 157 height 21
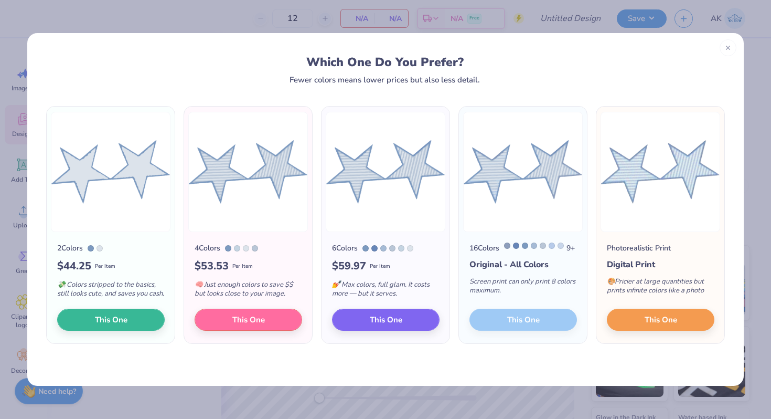
click at [501, 330] on div "16 Colors 9 + Original - All Colors Screen print can only print 8 colors maximu…" at bounding box center [523, 287] width 128 height 111
click at [518, 324] on div "16 Colors 9 + Original - All Colors Screen print can only print 8 colors maximu…" at bounding box center [523, 287] width 128 height 111
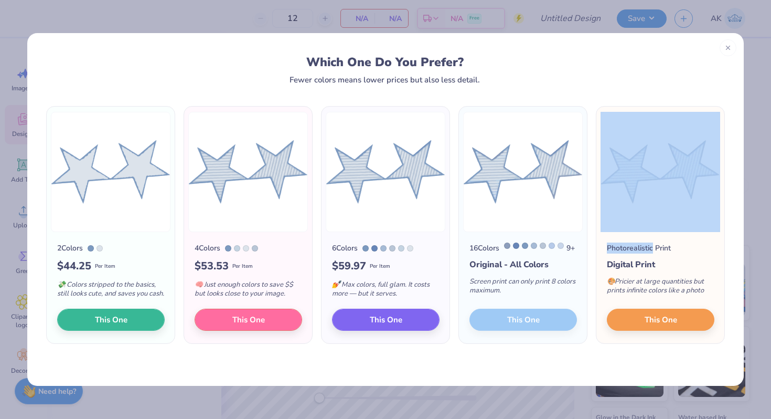
click at [518, 324] on div "16 Colors 9 + Original - All Colors Screen print can only print 8 colors maximu…" at bounding box center [523, 287] width 128 height 111
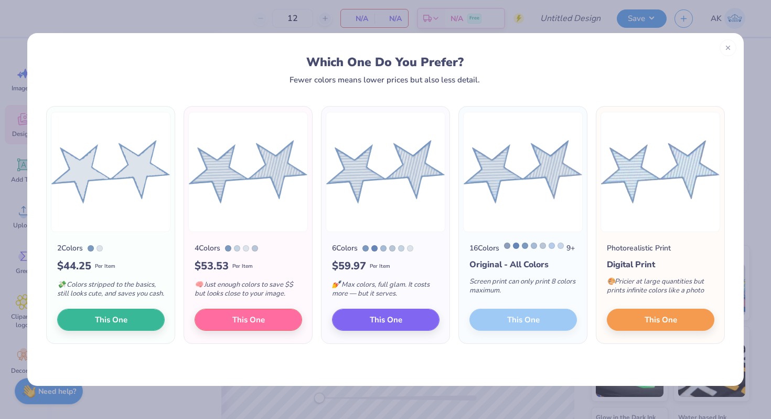
click at [518, 324] on div "16 Colors 9 + Original - All Colors Screen print can only print 8 colors maximu…" at bounding box center [523, 287] width 128 height 111
click at [510, 332] on div "16 Colors 9 + Original - All Colors Screen print can only print 8 colors maximu…" at bounding box center [523, 287] width 128 height 111
click at [729, 43] on icon at bounding box center [728, 46] width 7 height 7
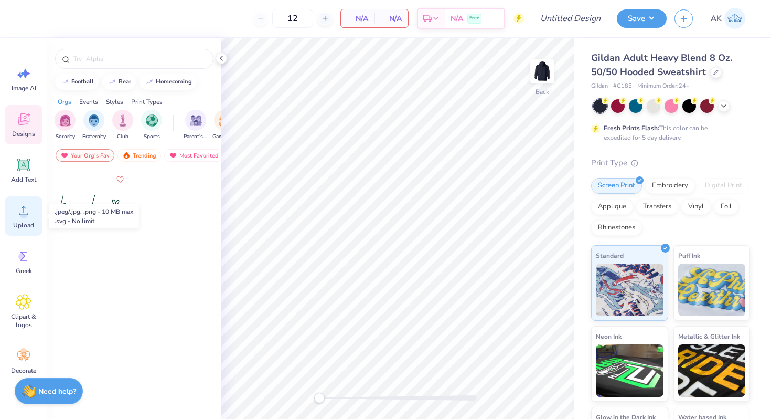
click at [22, 217] on circle at bounding box center [23, 214] width 7 height 7
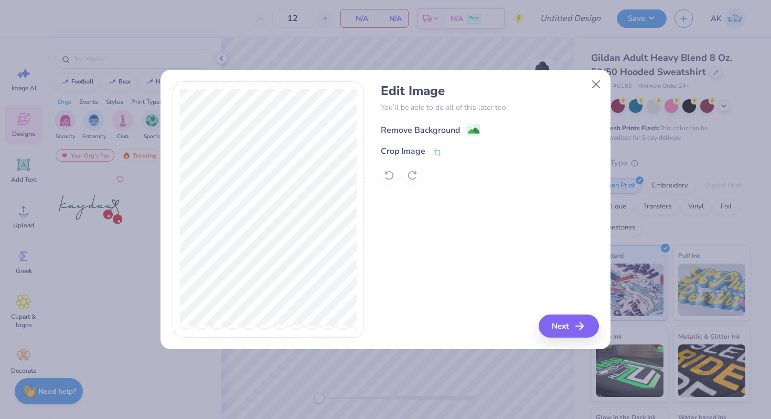
click at [471, 127] on image at bounding box center [474, 131] width 12 height 12
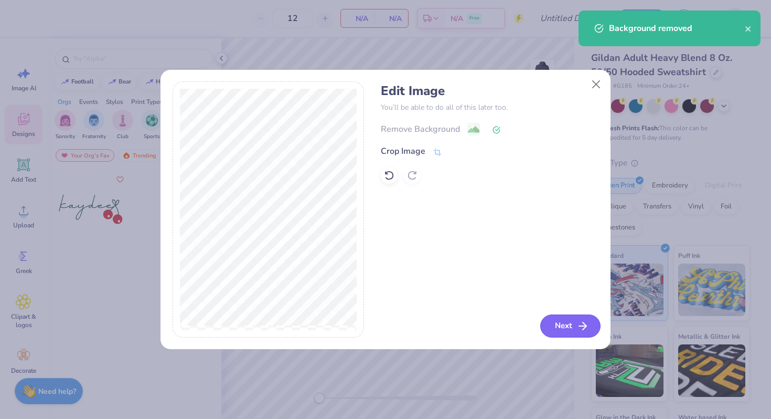
click at [576, 324] on button "Next" at bounding box center [571, 325] width 60 height 23
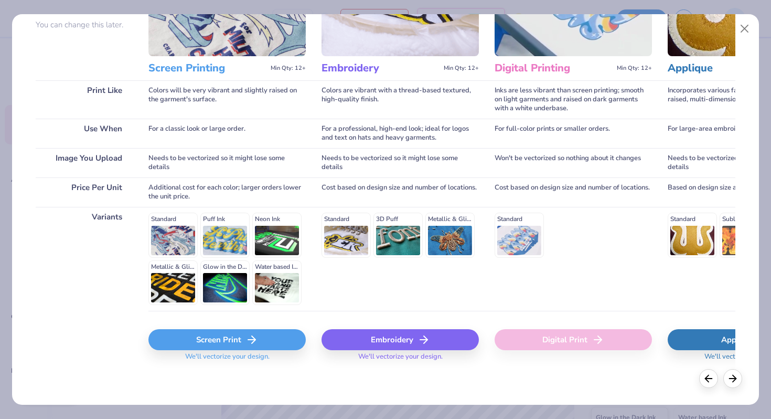
click at [246, 341] on icon at bounding box center [252, 339] width 13 height 13
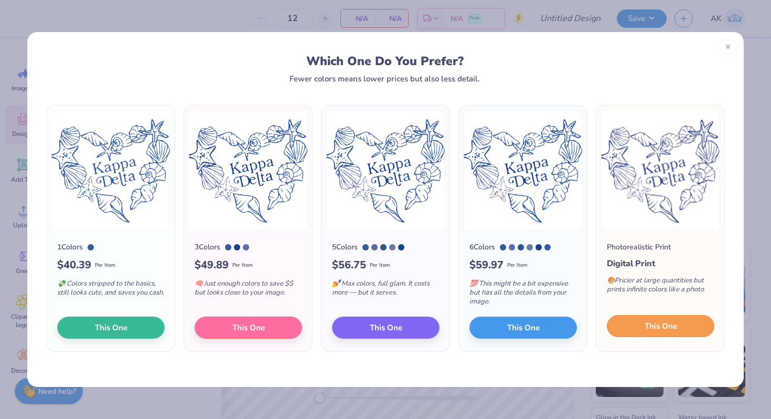
click at [651, 325] on span "This One" at bounding box center [661, 326] width 33 height 12
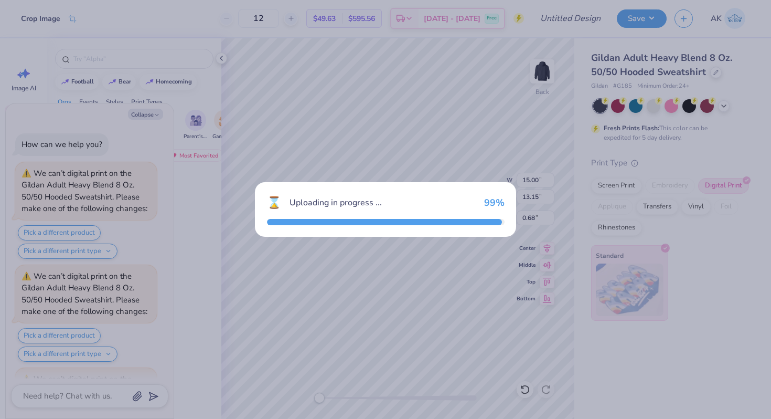
scroll to position [93, 0]
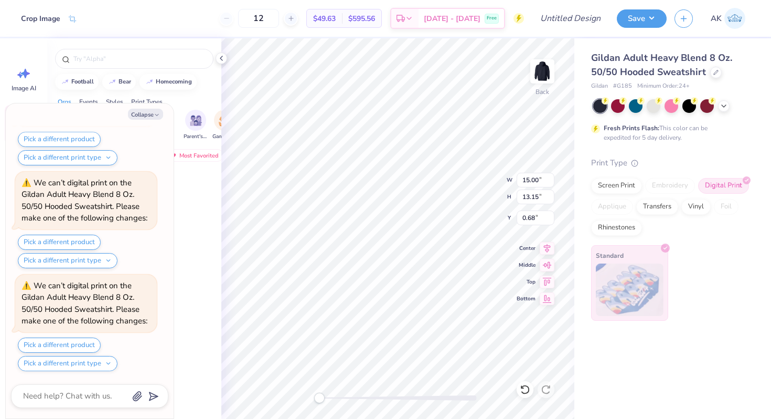
type textarea "x"
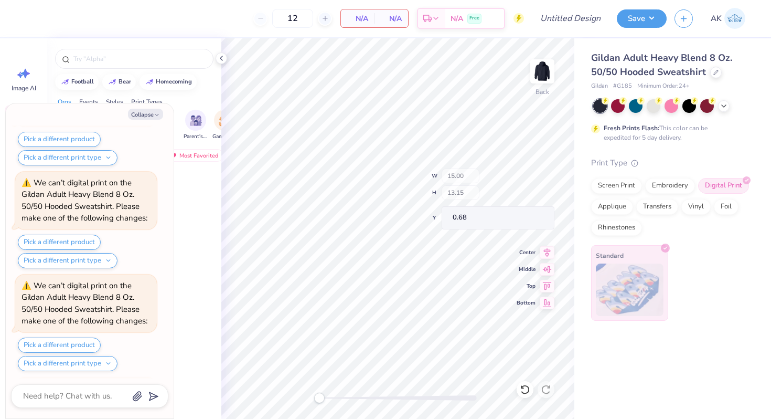
scroll to position [196, 0]
